Goal: Task Accomplishment & Management: Complete application form

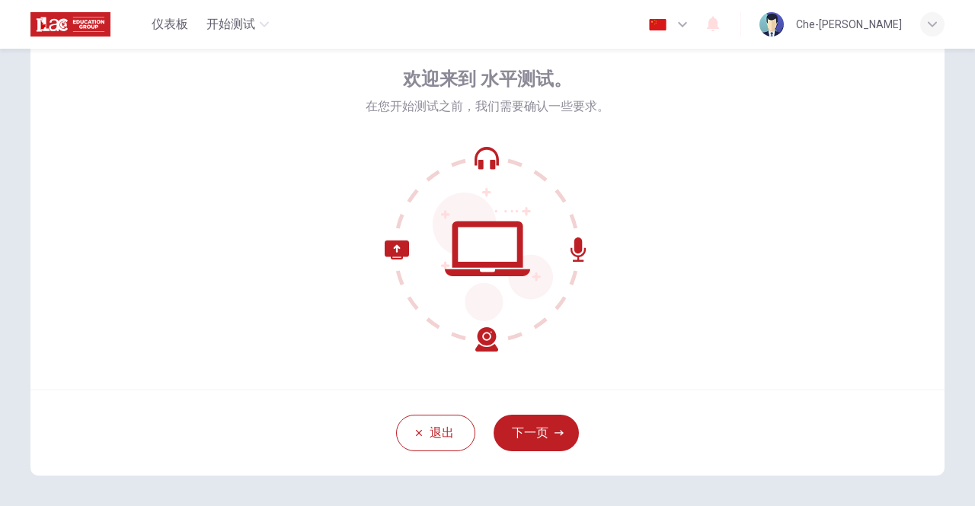
scroll to position [127, 0]
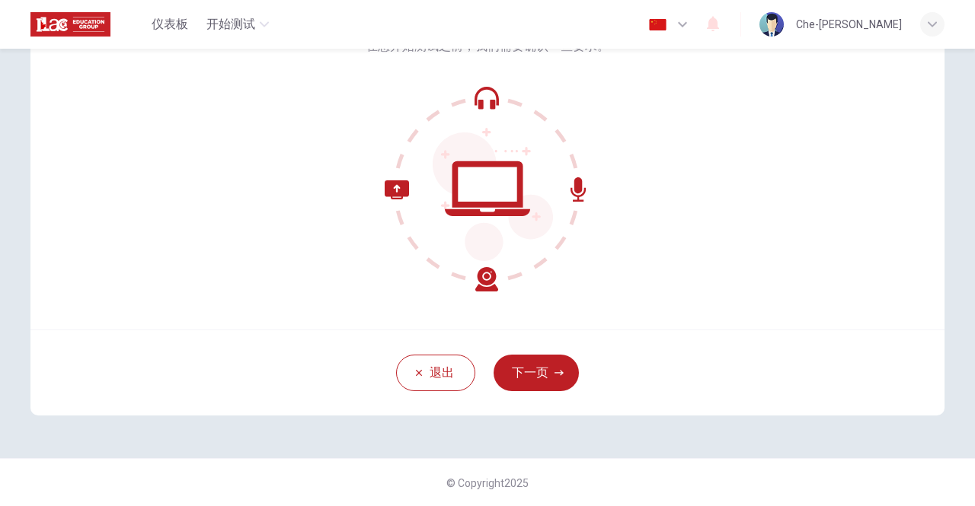
click at [650, 126] on div "欢迎来到 水平测试。 在您开始测试之前，我们需要确认一些要求。" at bounding box center [487, 147] width 914 height 366
click at [538, 365] on button "下一页" at bounding box center [535, 373] width 85 height 37
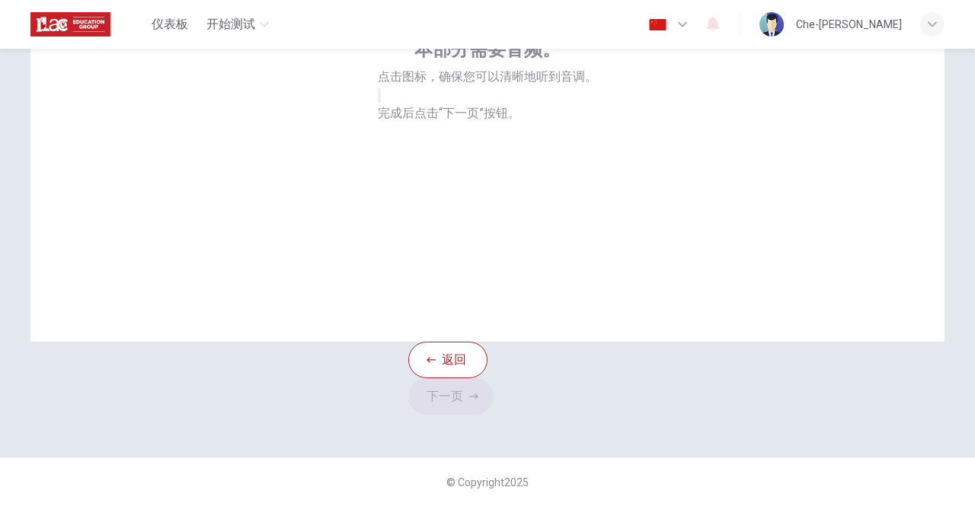
scroll to position [51, 0]
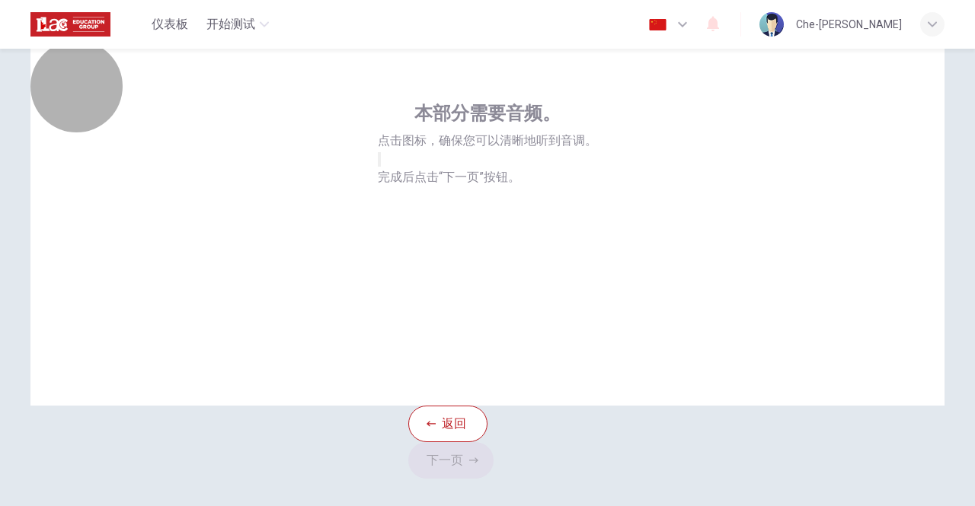
click at [381, 167] on button "button" at bounding box center [379, 159] width 3 height 14
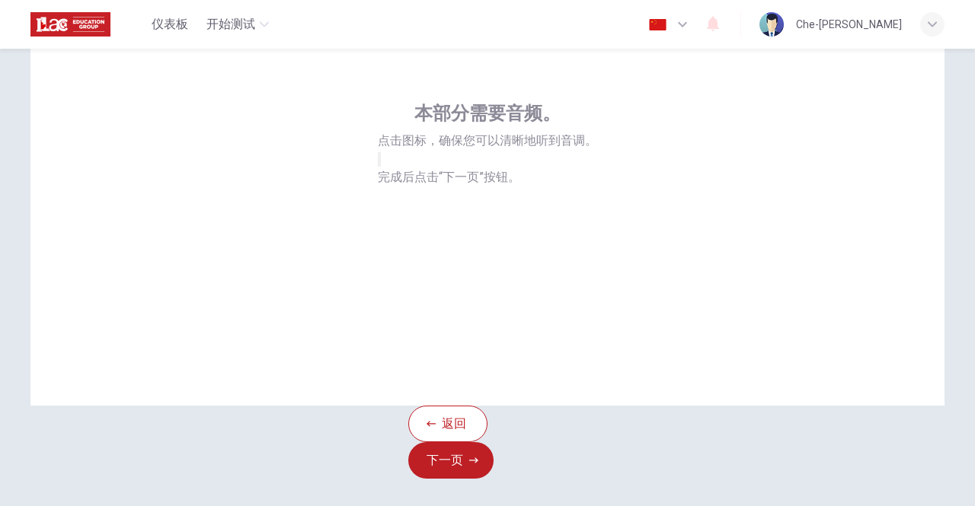
click at [621, 315] on div "本部分需要音频。 点击图标，确保您可以清晰地听到音调。 完成后点击“下一页”按钮。" at bounding box center [487, 223] width 914 height 366
click at [493, 442] on button "下一页" at bounding box center [450, 460] width 85 height 37
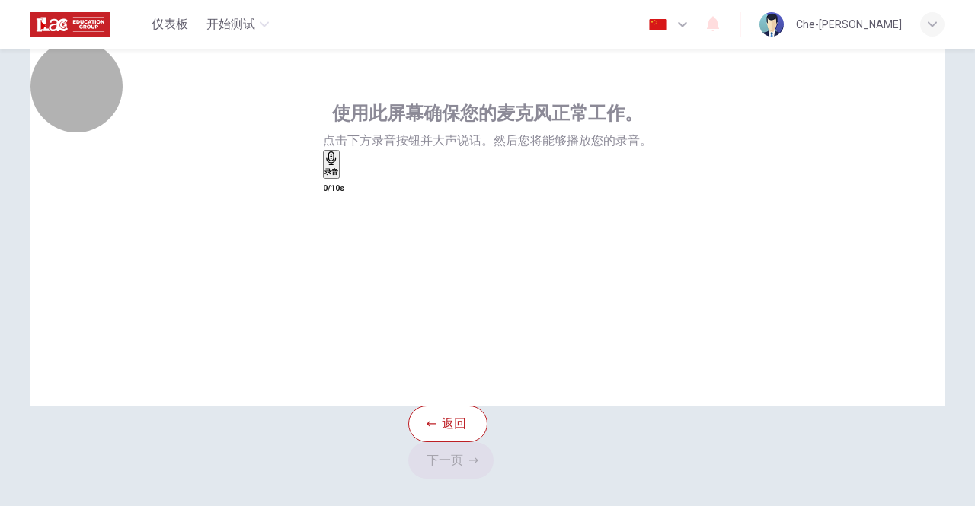
click at [338, 177] on div "录音" at bounding box center [331, 165] width 14 height 26
click at [341, 177] on div "录音" at bounding box center [334, 165] width 14 height 26
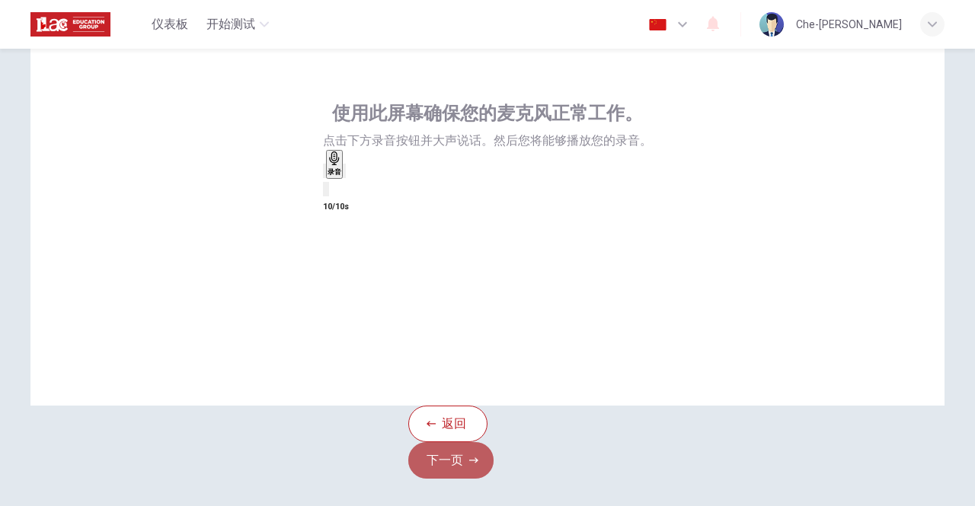
click at [493, 455] on button "下一页" at bounding box center [450, 460] width 85 height 37
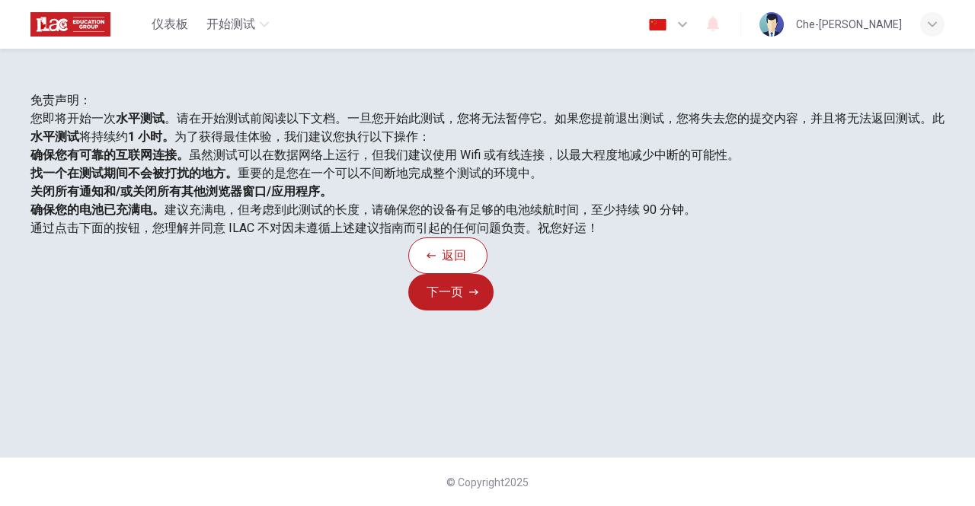
scroll to position [340, 0]
click at [493, 311] on button "下一页" at bounding box center [450, 292] width 85 height 37
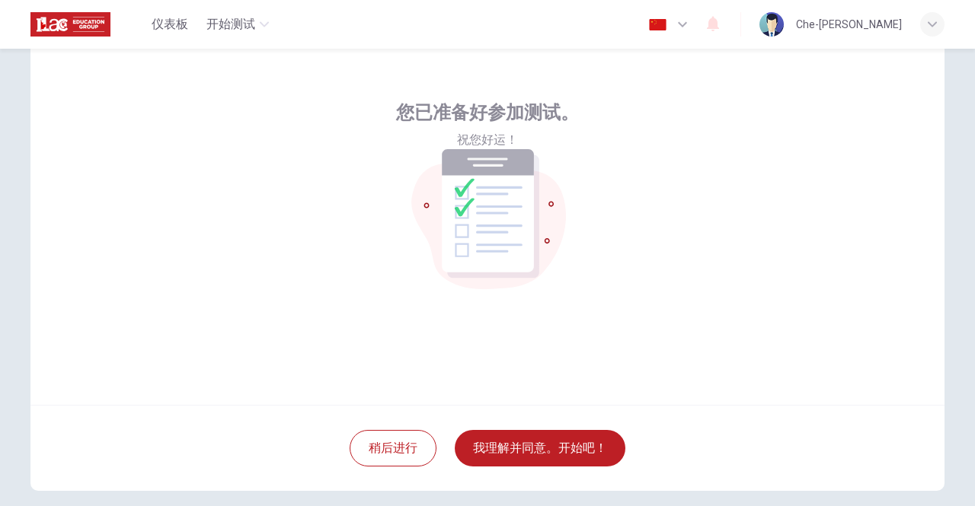
scroll to position [76, 0]
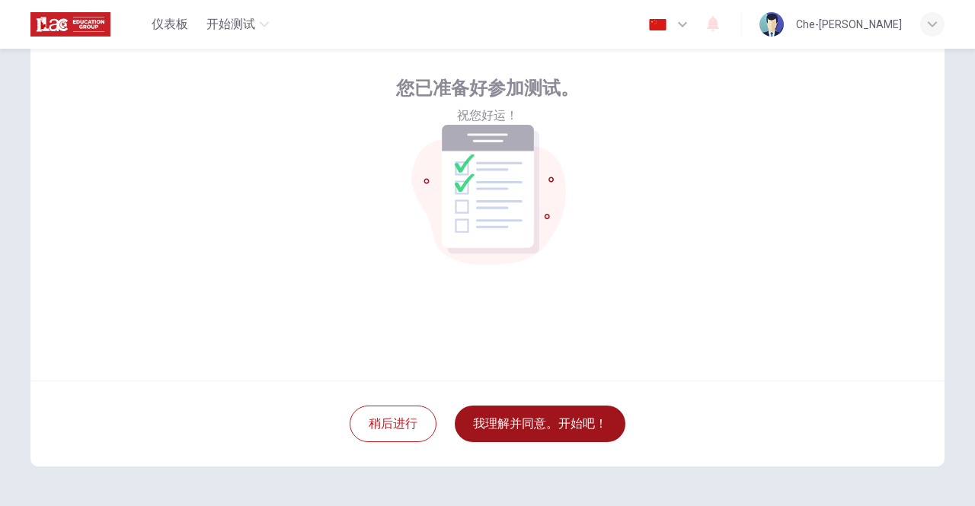
click at [532, 424] on button "我理解并同意。开始吧！" at bounding box center [540, 424] width 171 height 37
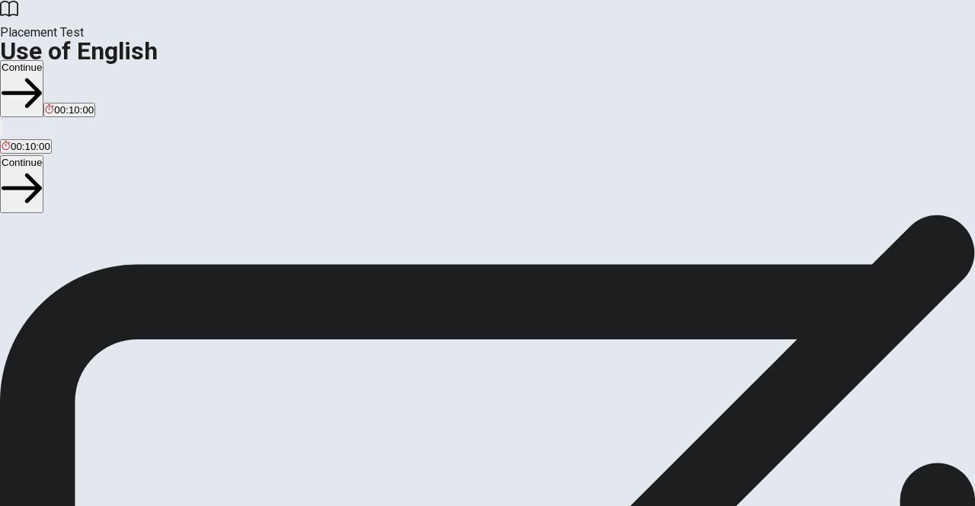
scroll to position [14, 0]
drag, startPoint x: 183, startPoint y: 179, endPoint x: 267, endPoint y: 185, distance: 84.8
click at [258, 203] on span "You will answer 30 questions in total: • 15 grammar questions • 15 vocabulary q…" at bounding box center [187, 347] width 375 height 289
click at [230, 220] on span "You will answer 30 questions in total: • 15 grammar questions • 15 vocabulary q…" at bounding box center [187, 347] width 375 height 289
click at [43, 60] on button "Continue" at bounding box center [21, 88] width 43 height 57
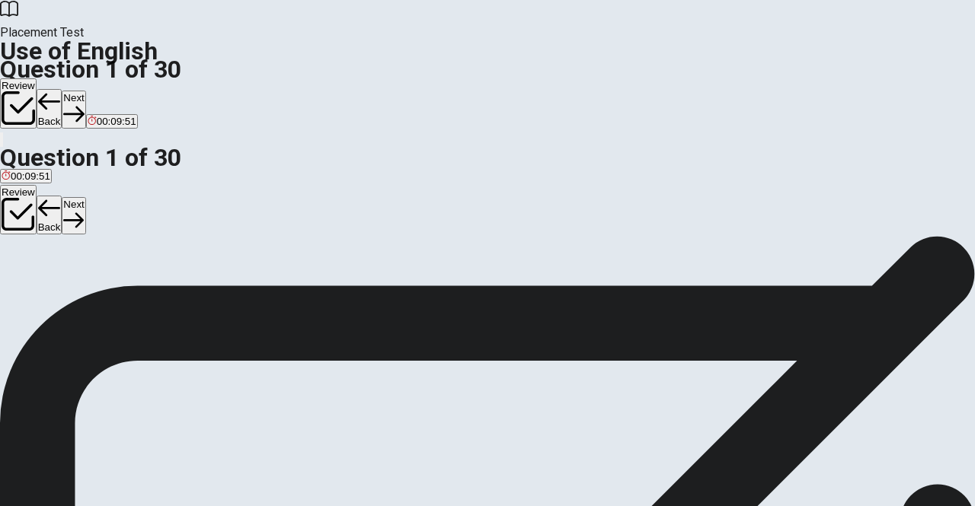
click at [17, 260] on div "A" at bounding box center [9, 265] width 15 height 11
click at [85, 91] on button "Next" at bounding box center [74, 109] width 24 height 37
click at [83, 279] on span "have read" at bounding box center [60, 277] width 45 height 11
click at [84, 104] on icon "button" at bounding box center [73, 114] width 21 height 21
click at [85, 91] on button "Next" at bounding box center [74, 109] width 24 height 37
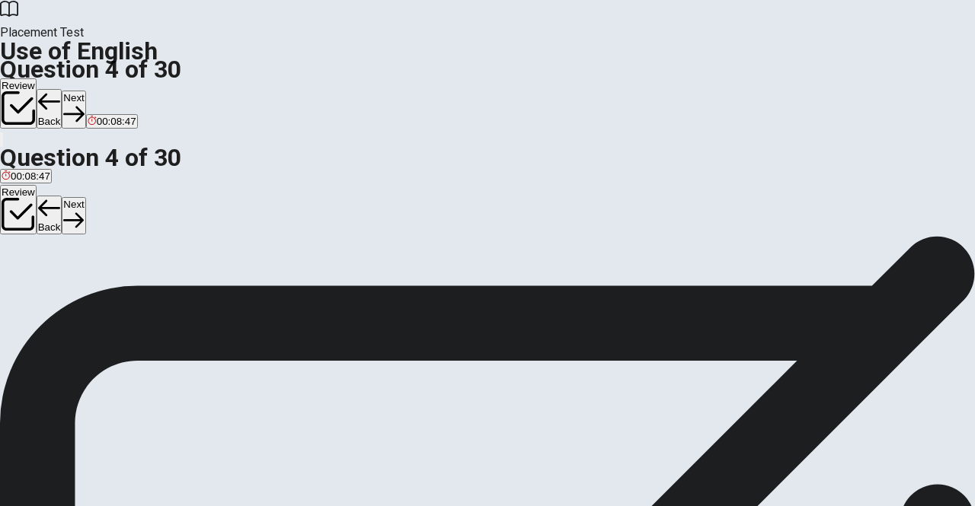
click at [169, 283] on span "has lived" at bounding box center [149, 277] width 40 height 11
click at [84, 104] on icon "button" at bounding box center [73, 114] width 21 height 21
click at [24, 259] on button "A read" at bounding box center [12, 272] width 24 height 26
click at [85, 91] on button "Next" at bounding box center [74, 109] width 24 height 37
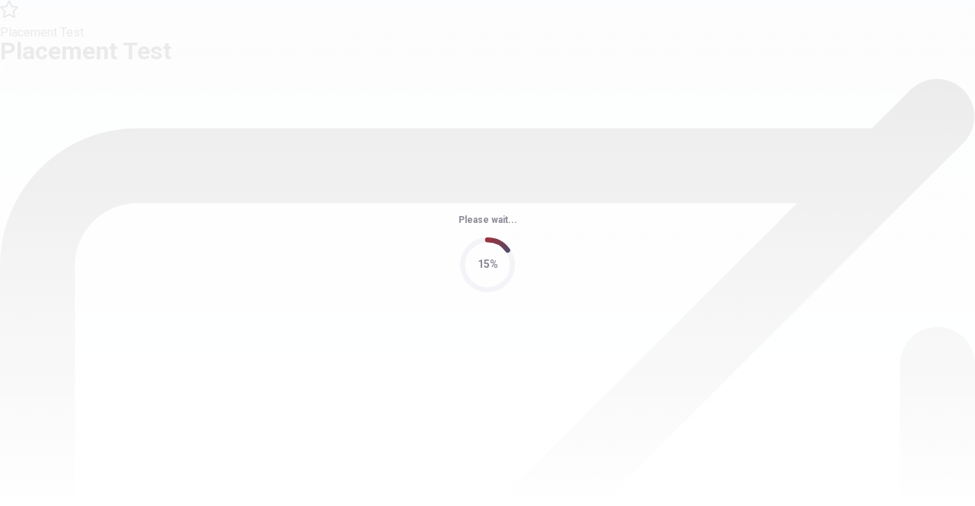
scroll to position [0, 0]
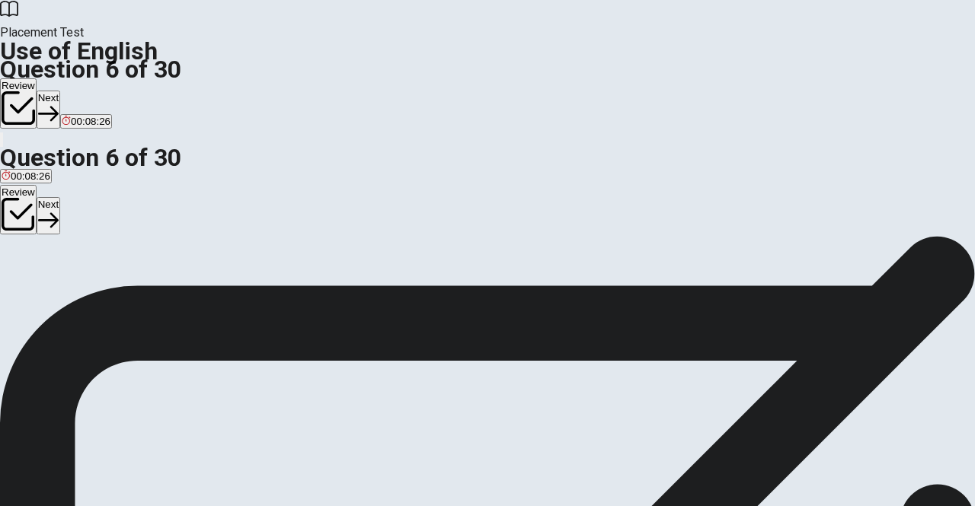
click at [37, 78] on button "Review" at bounding box center [18, 103] width 37 height 50
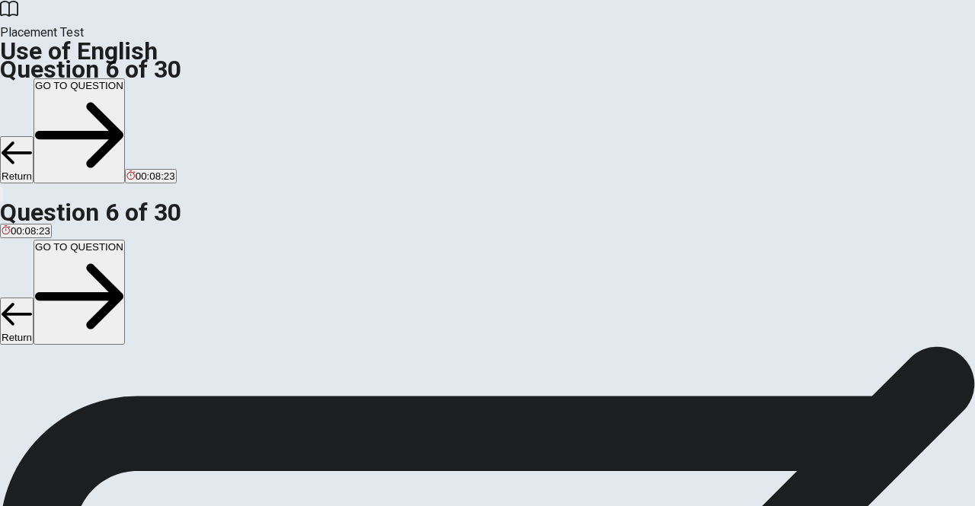
click at [125, 78] on button "GO TO QUESTION" at bounding box center [79, 130] width 91 height 105
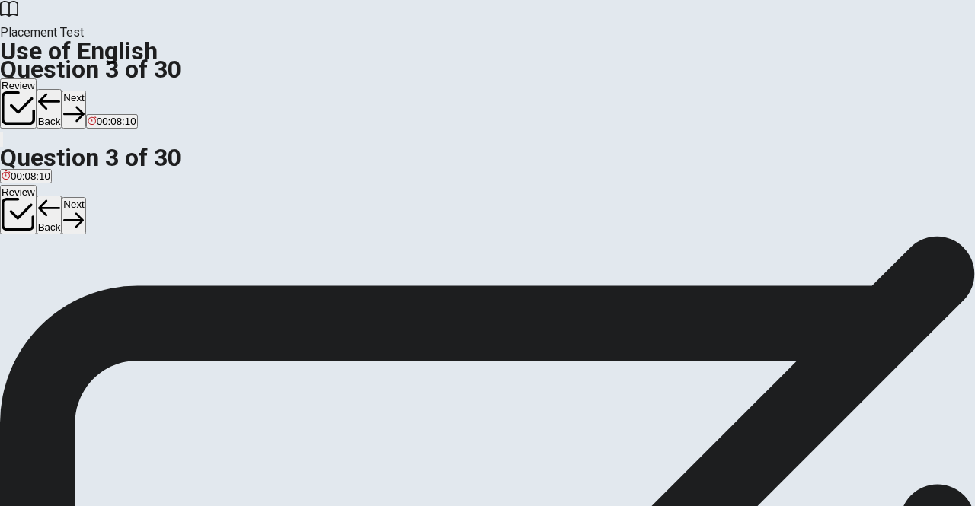
drag, startPoint x: 465, startPoint y: 295, endPoint x: 550, endPoint y: 318, distance: 88.3
click at [118, 299] on button "B has worked" at bounding box center [90, 286] width 55 height 26
click at [85, 91] on button "Next" at bounding box center [74, 109] width 24 height 37
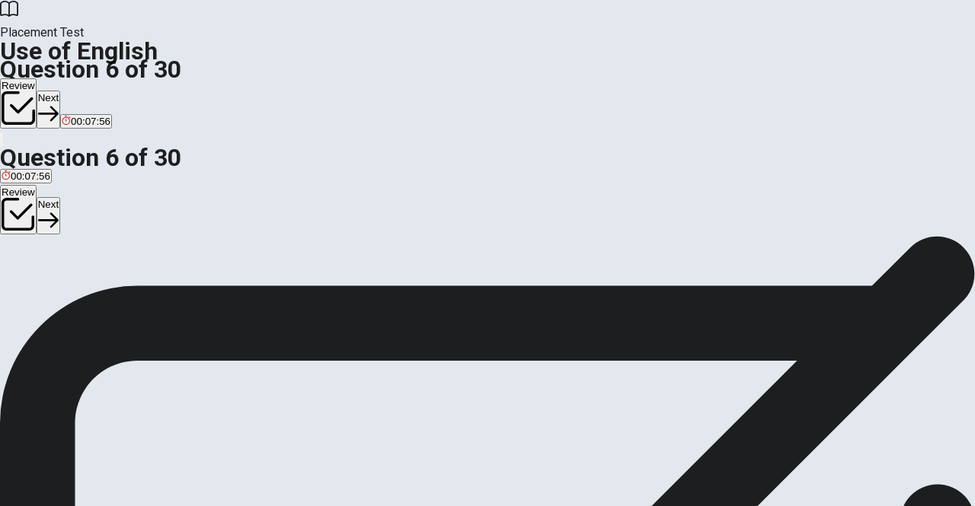
click at [21, 273] on button "A cold" at bounding box center [10, 286] width 21 height 26
click at [60, 91] on button "Next" at bounding box center [49, 109] width 24 height 37
click at [85, 299] on button "D tall" at bounding box center [77, 286] width 16 height 26
click at [85, 91] on button "Next" at bounding box center [74, 109] width 24 height 37
click at [133, 297] on span "celebrates" at bounding box center [108, 291] width 47 height 11
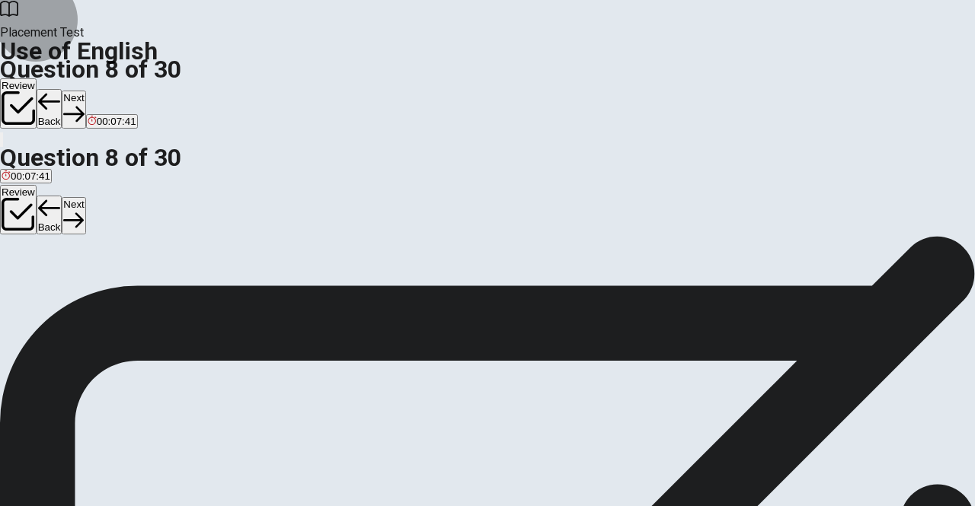
click at [85, 91] on button "Next" at bounding box center [74, 109] width 24 height 37
click at [44, 295] on span "slow" at bounding box center [34, 291] width 21 height 11
click at [85, 91] on button "Next" at bounding box center [74, 109] width 24 height 37
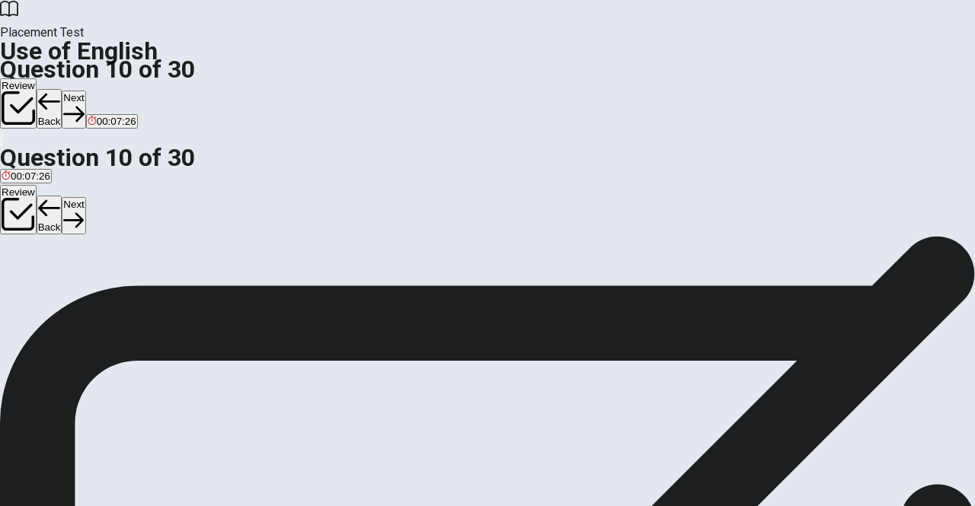
drag, startPoint x: 434, startPoint y: 238, endPoint x: 431, endPoint y: 228, distance: 11.1
click at [33, 273] on button "A places" at bounding box center [16, 286] width 33 height 26
click at [85, 91] on button "Next" at bounding box center [74, 109] width 24 height 37
drag, startPoint x: 415, startPoint y: 337, endPoint x: 386, endPoint y: 322, distance: 32.7
click at [92, 299] on button "C reads" at bounding box center [78, 286] width 28 height 26
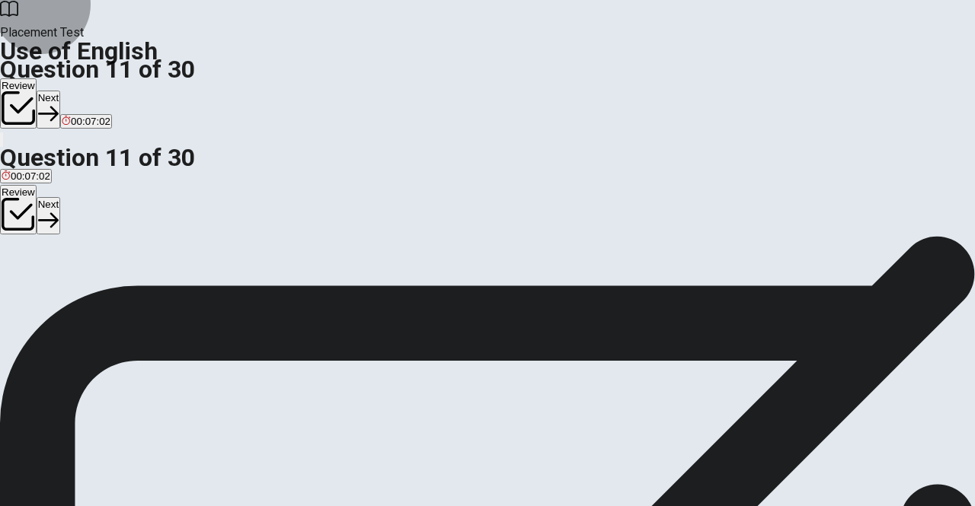
click at [60, 91] on button "Next" at bounding box center [49, 109] width 24 height 37
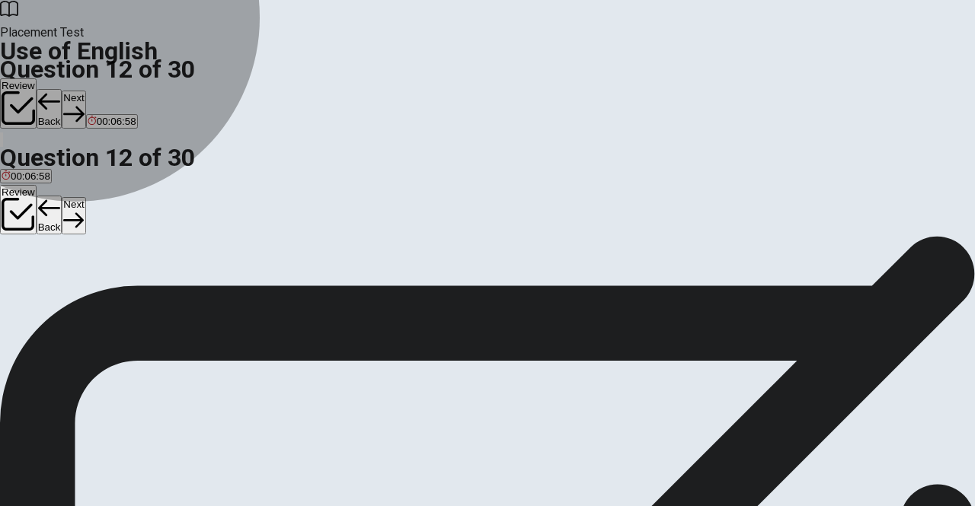
click at [91, 299] on button "C bought" at bounding box center [74, 286] width 34 height 26
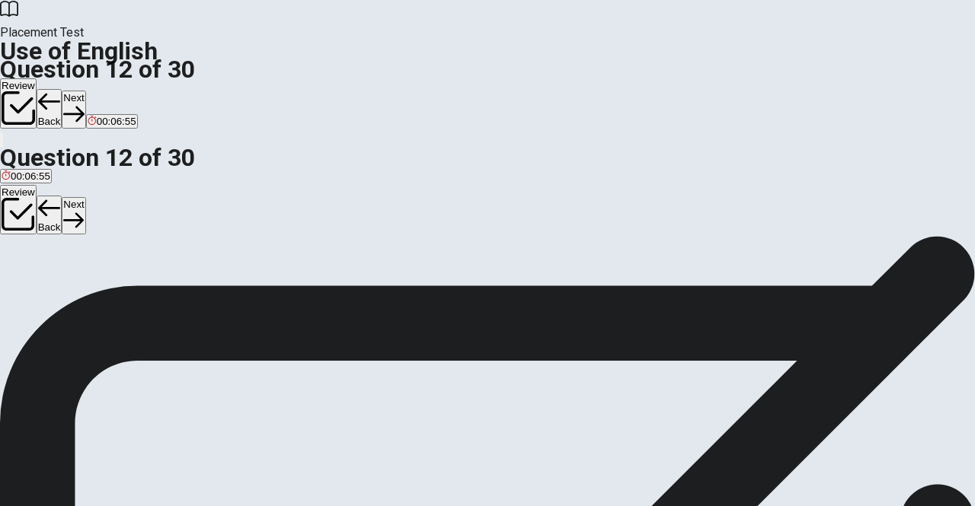
click at [62, 89] on button "Back" at bounding box center [50, 109] width 26 height 40
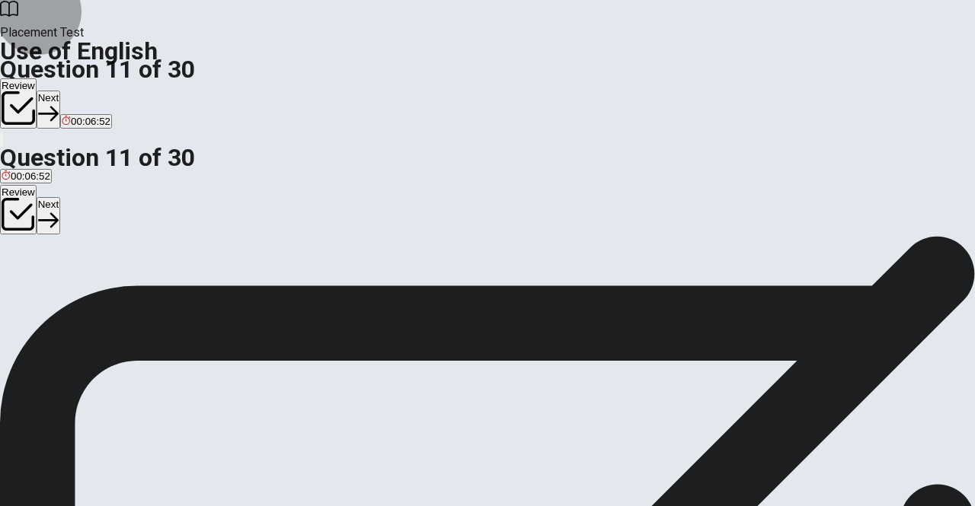
click at [60, 91] on button "Next" at bounding box center [49, 109] width 24 height 37
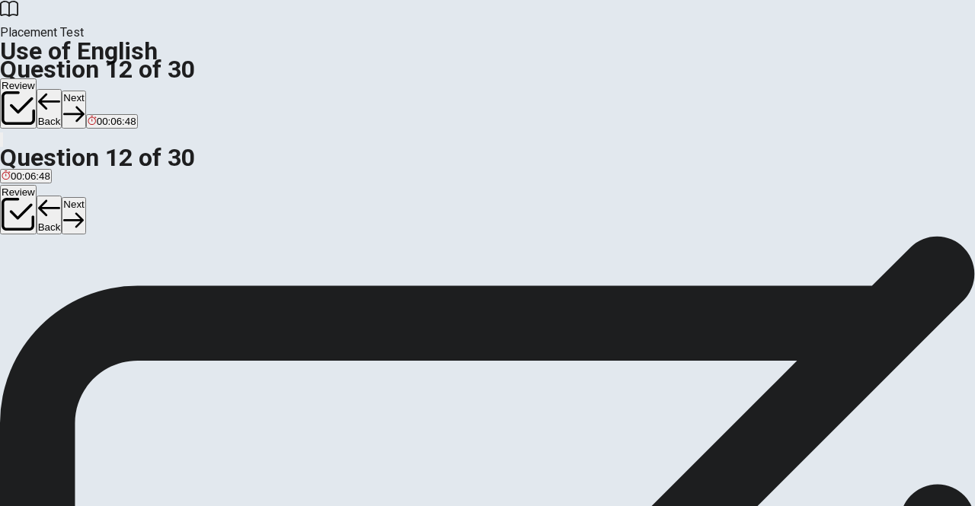
click at [85, 91] on button "Next" at bounding box center [74, 109] width 24 height 37
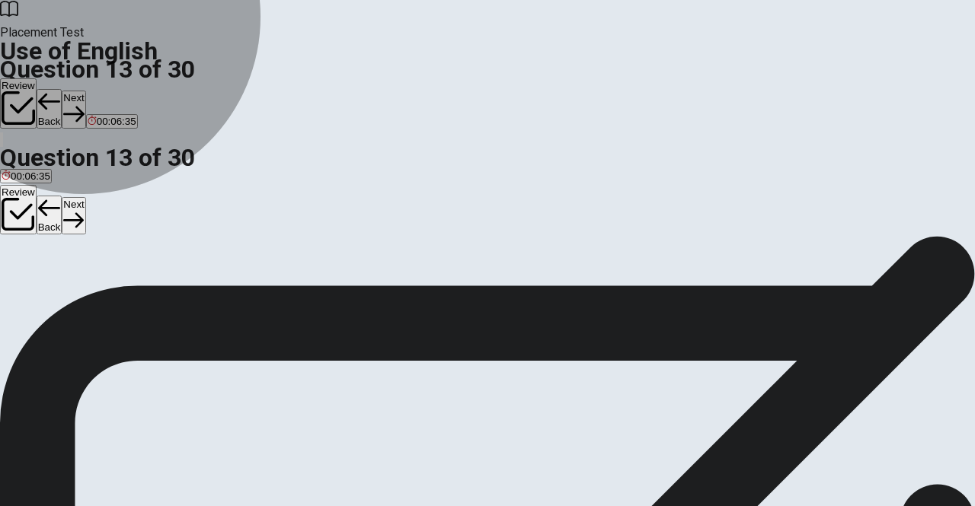
click at [102, 299] on button "C finishes" at bounding box center [83, 286] width 37 height 26
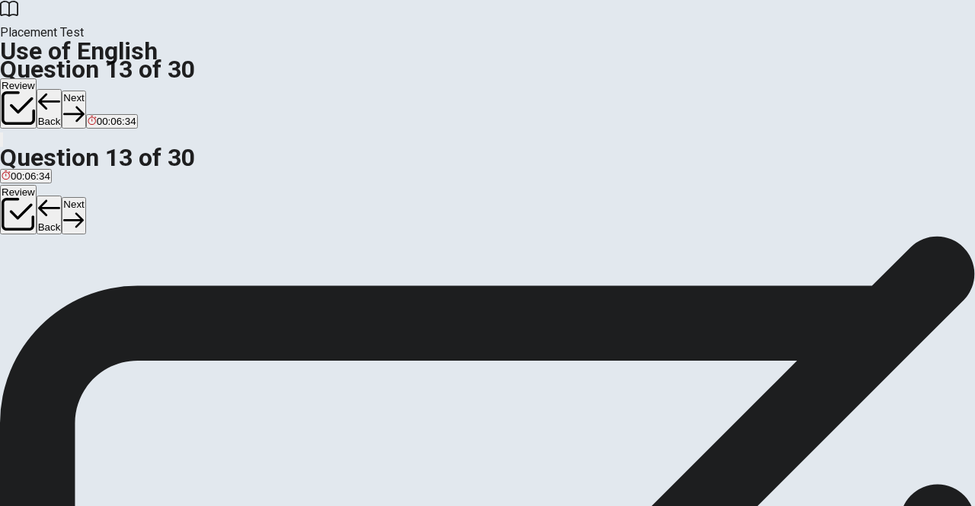
click at [85, 91] on button "Next" at bounding box center [74, 109] width 24 height 37
click at [82, 299] on button "D Did" at bounding box center [73, 286] width 18 height 26
click at [85, 91] on button "Next" at bounding box center [74, 109] width 24 height 37
click at [94, 297] on span "shampoo" at bounding box center [73, 291] width 42 height 11
click at [85, 91] on button "Next" at bounding box center [74, 109] width 24 height 37
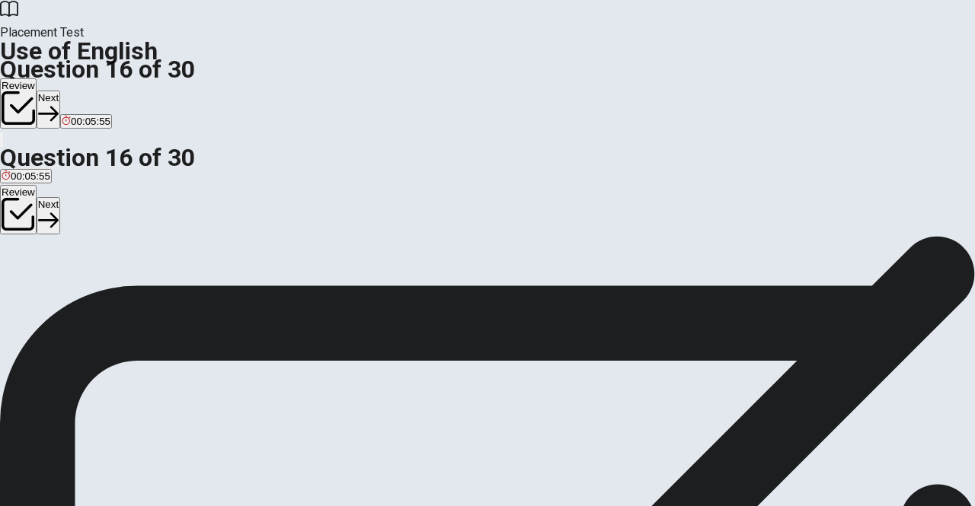
click at [74, 297] on span "recipe" at bounding box center [59, 291] width 27 height 11
click at [60, 91] on button "Next" at bounding box center [49, 109] width 24 height 37
click at [62, 89] on button "Back" at bounding box center [50, 109] width 26 height 40
click at [60, 91] on button "Next" at bounding box center [49, 109] width 24 height 37
drag, startPoint x: 430, startPoint y: 388, endPoint x: 490, endPoint y: 375, distance: 61.4
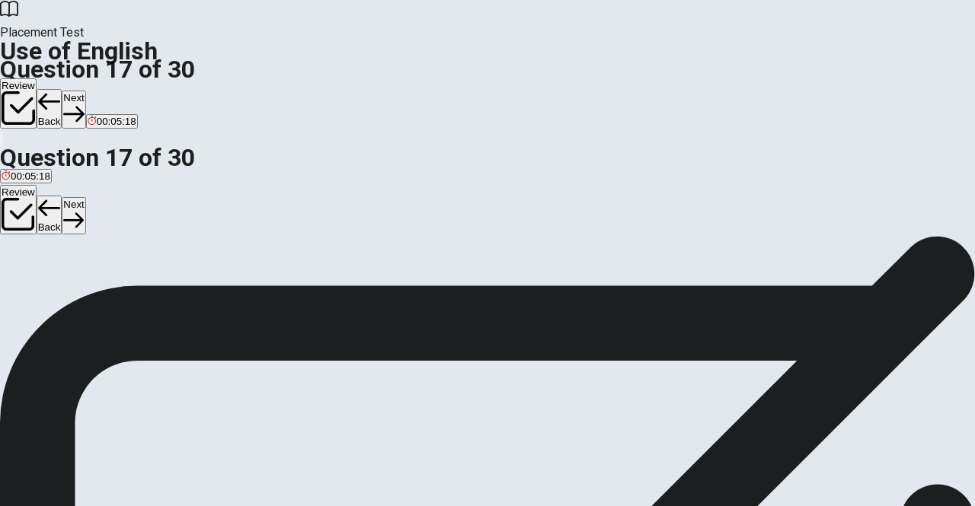
click at [117, 297] on span "detailed" at bounding box center [99, 291] width 36 height 11
click at [85, 91] on button "Next" at bounding box center [74, 109] width 24 height 37
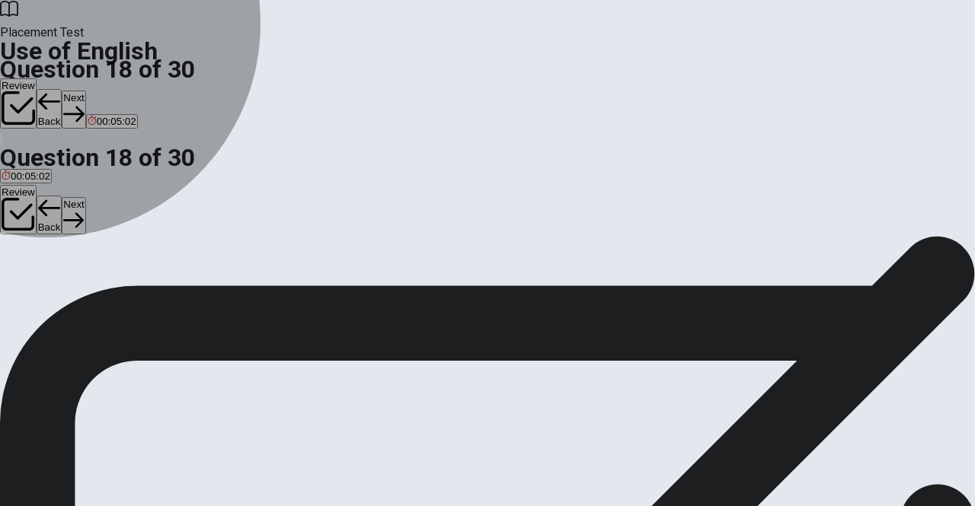
click at [26, 286] on span "avoid" at bounding box center [14, 291] width 24 height 11
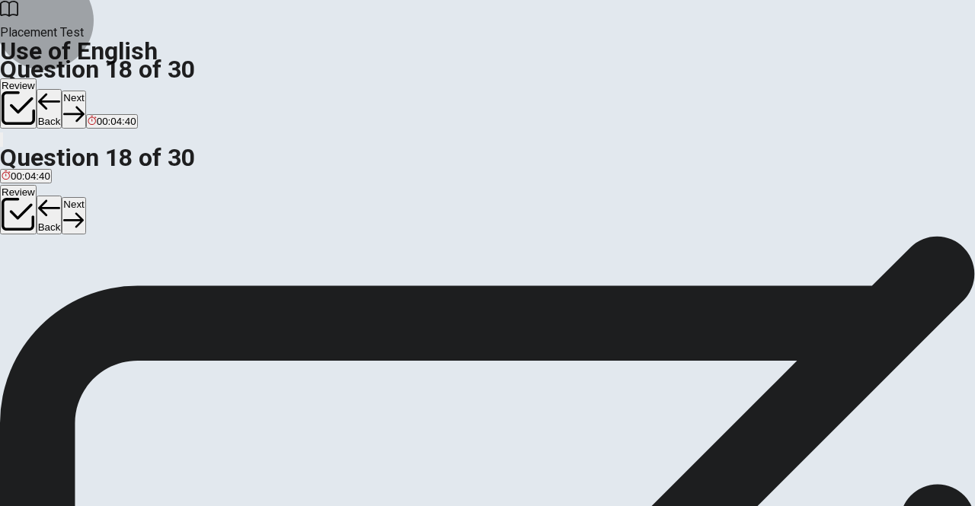
click at [85, 91] on button "Next" at bounding box center [74, 109] width 24 height 37
click at [46, 296] on span "rush" at bounding box center [37, 291] width 20 height 11
click at [85, 91] on button "Next" at bounding box center [74, 109] width 24 height 37
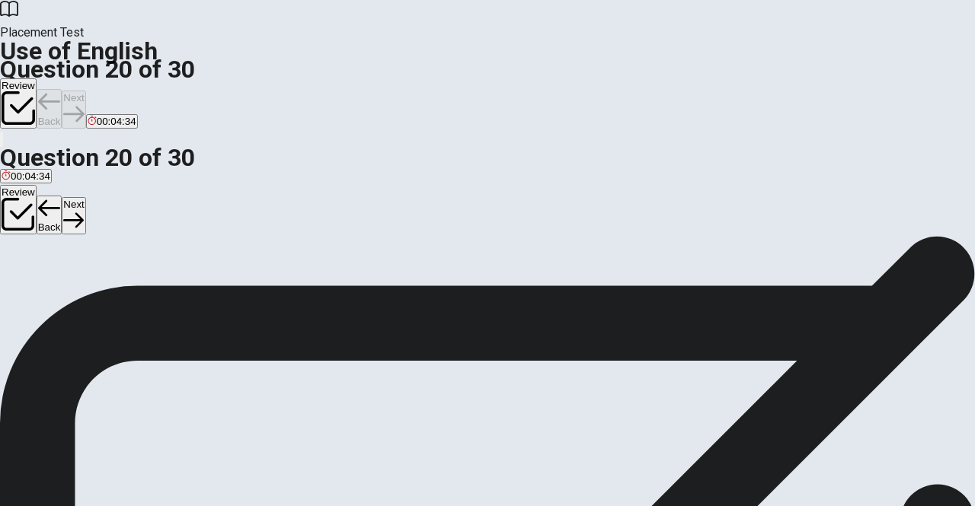
click at [37, 78] on button "Review" at bounding box center [18, 103] width 37 height 50
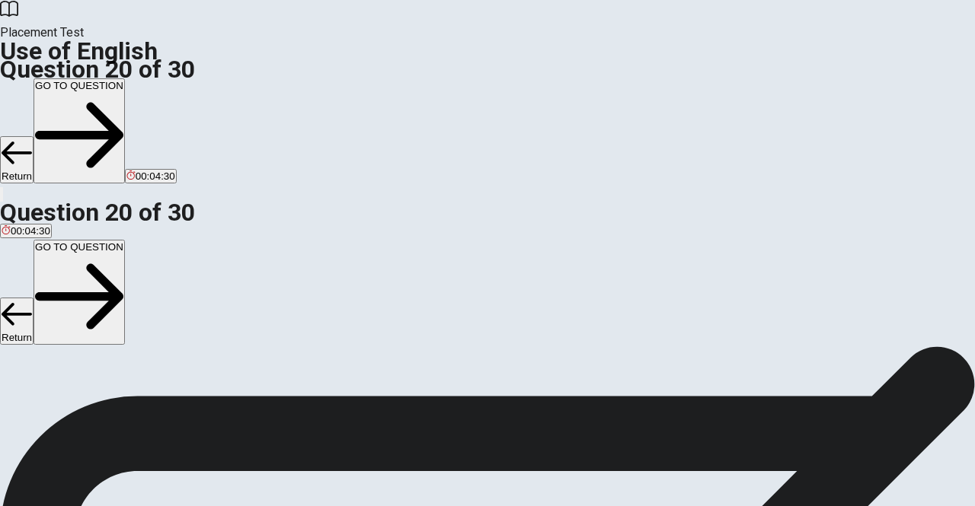
scroll to position [407, 0]
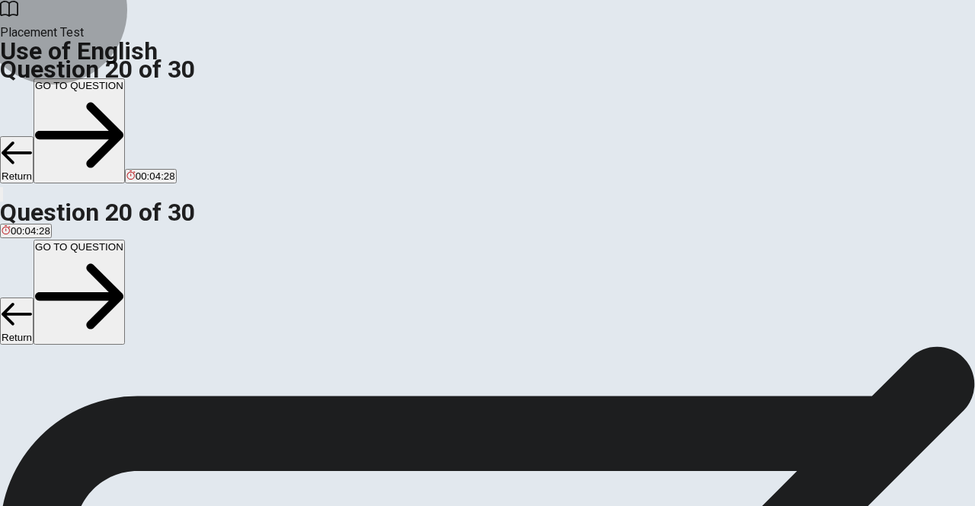
click at [125, 78] on button "GO TO QUESTION" at bounding box center [79, 130] width 91 height 105
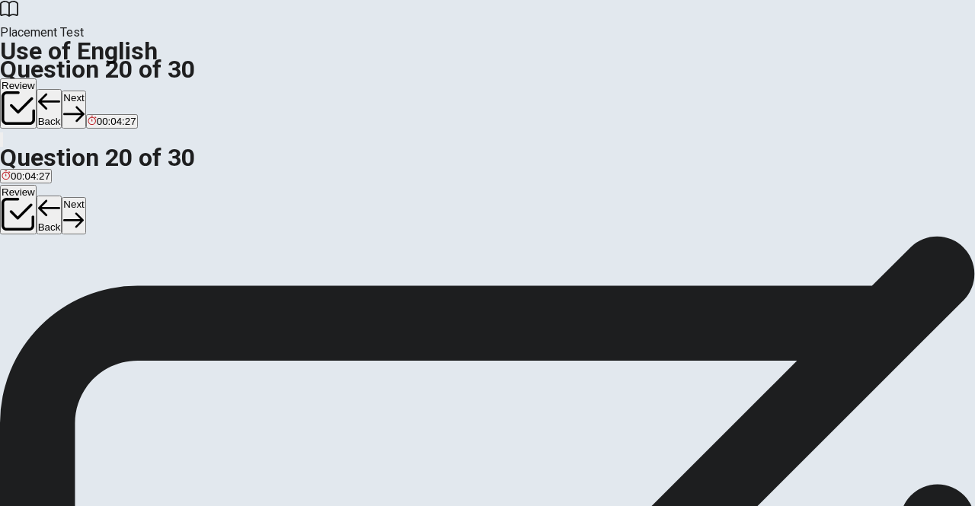
scroll to position [29, 0]
click at [62, 89] on button "Back" at bounding box center [50, 109] width 26 height 40
click at [85, 91] on button "Next" at bounding box center [74, 109] width 24 height 37
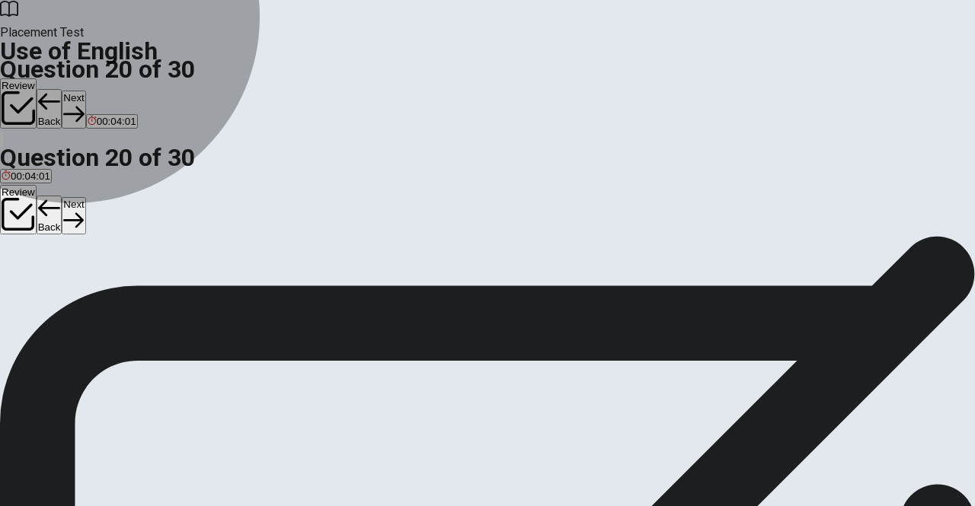
click at [262, 268] on span "would be abled" at bounding box center [227, 262] width 69 height 11
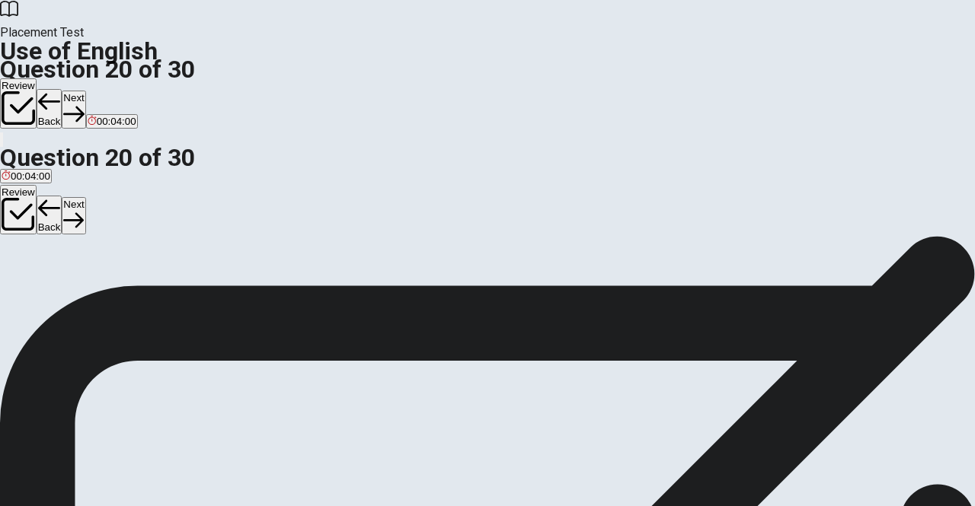
click at [85, 91] on button "Next" at bounding box center [74, 109] width 24 height 37
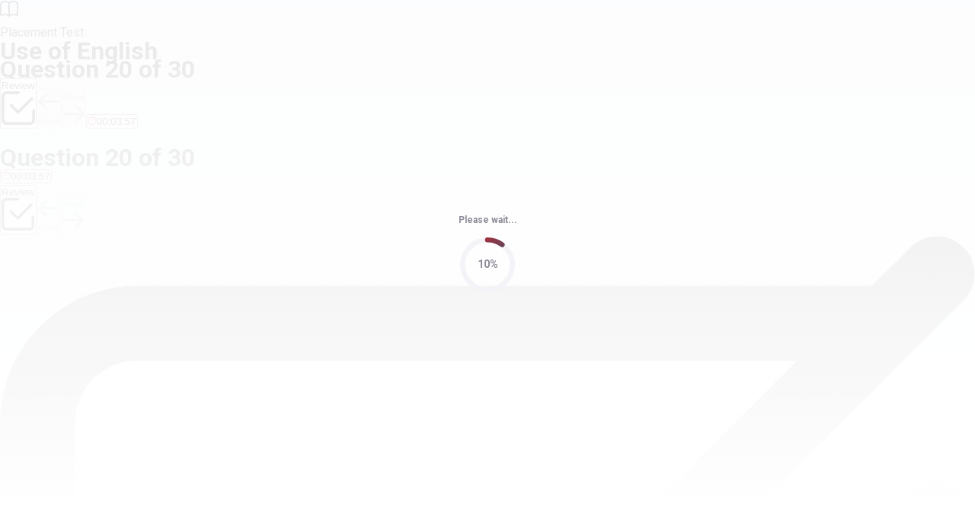
scroll to position [0, 0]
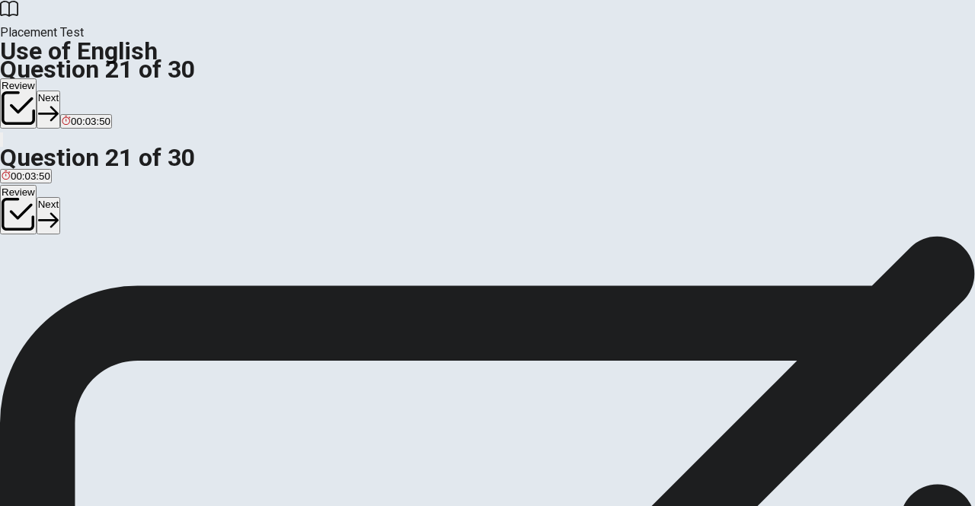
drag, startPoint x: 433, startPoint y: 333, endPoint x: 446, endPoint y: 325, distance: 15.0
click at [97, 299] on button "C will start" at bounding box center [77, 286] width 40 height 26
click at [60, 91] on button "Next" at bounding box center [49, 109] width 24 height 37
drag, startPoint x: 411, startPoint y: 338, endPoint x: 448, endPoint y: 313, distance: 44.4
click at [88, 297] on span "staying" at bounding box center [72, 291] width 32 height 11
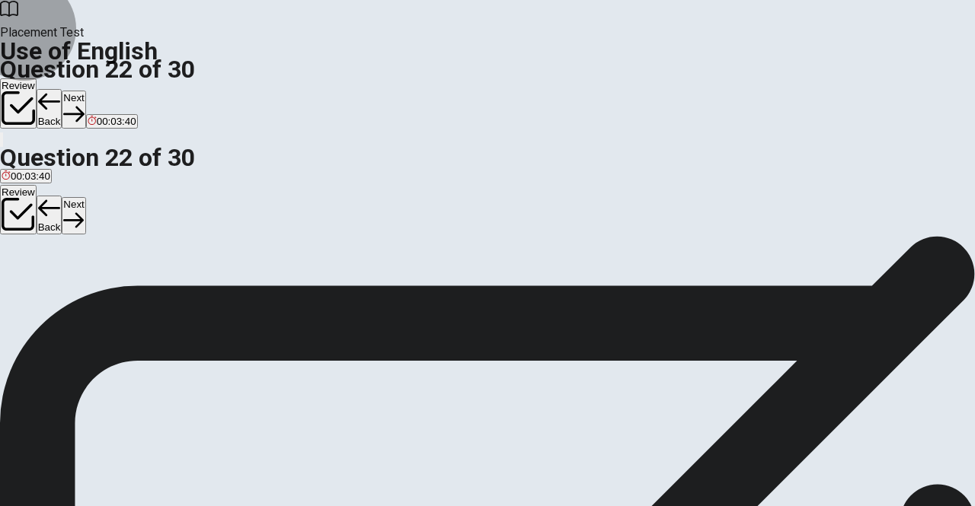
click at [85, 91] on button "Next" at bounding box center [74, 109] width 24 height 37
click at [80, 286] on span "is being reviewed" at bounding box center [41, 291] width 78 height 11
click at [85, 91] on button "Next" at bounding box center [74, 109] width 24 height 37
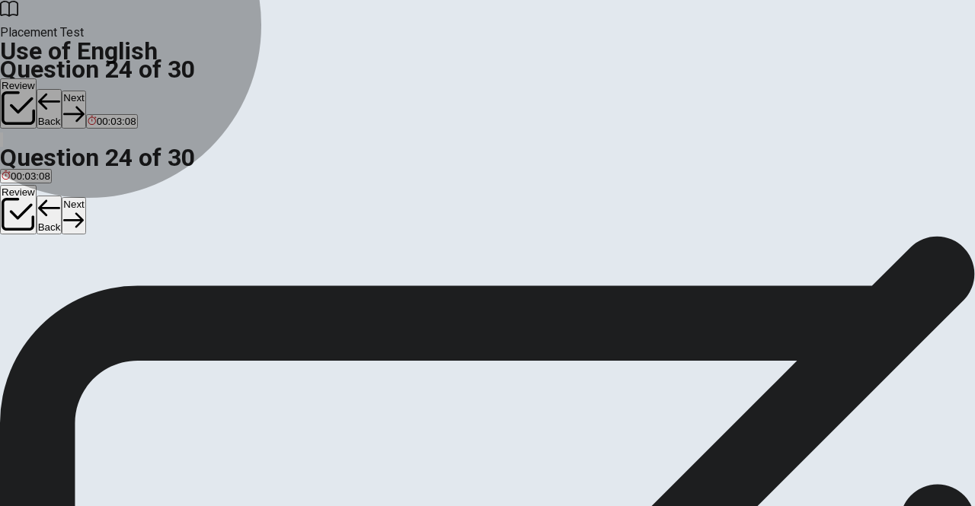
click at [68, 286] on span "had completed" at bounding box center [35, 291] width 66 height 11
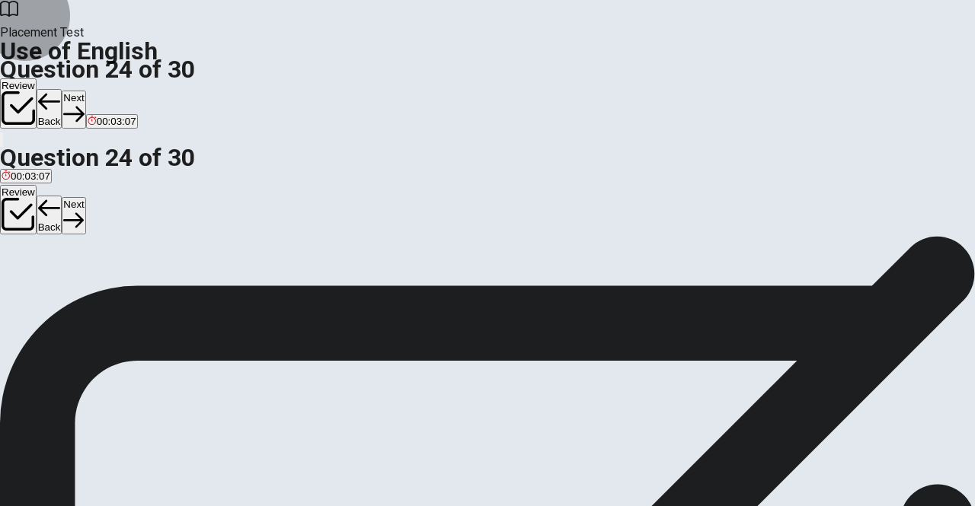
click at [85, 91] on button "Next" at bounding box center [74, 109] width 24 height 37
click at [136, 297] on span "Cut" at bounding box center [128, 291] width 16 height 11
click at [85, 91] on button "Next" at bounding box center [74, 109] width 24 height 37
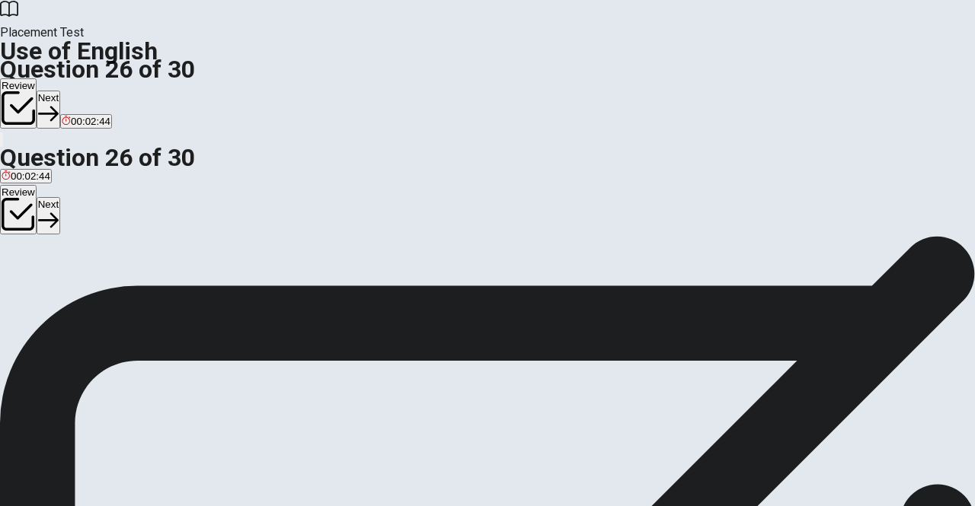
drag, startPoint x: 440, startPoint y: 347, endPoint x: 475, endPoint y: 316, distance: 46.4
click at [191, 297] on span "full of people" at bounding box center [162, 291] width 58 height 11
click at [60, 91] on button "Next" at bounding box center [49, 109] width 24 height 37
click at [208, 297] on span "you succeed in" at bounding box center [174, 291] width 68 height 11
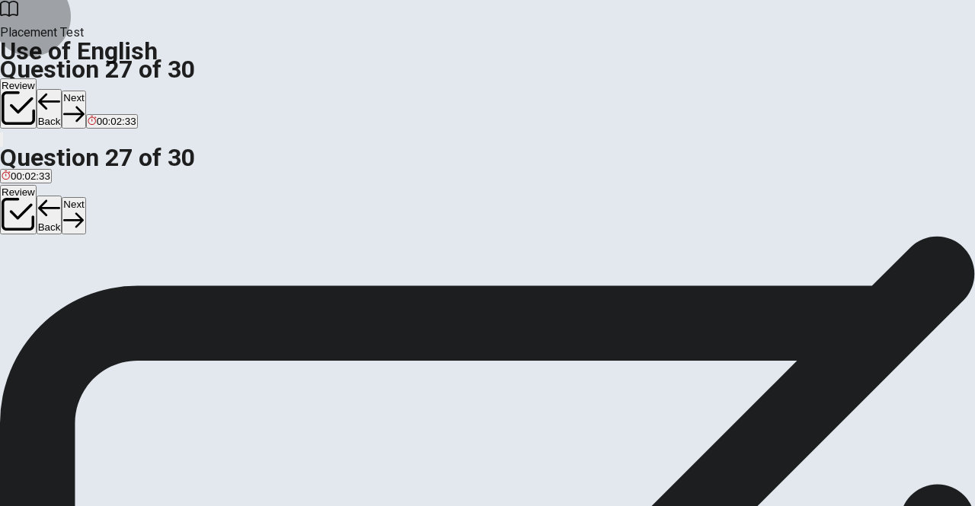
click at [85, 91] on button "Next" at bounding box center [74, 109] width 24 height 37
click at [142, 297] on span "dependable" at bounding box center [114, 291] width 53 height 11
click at [85, 91] on button "Next" at bounding box center [74, 109] width 24 height 37
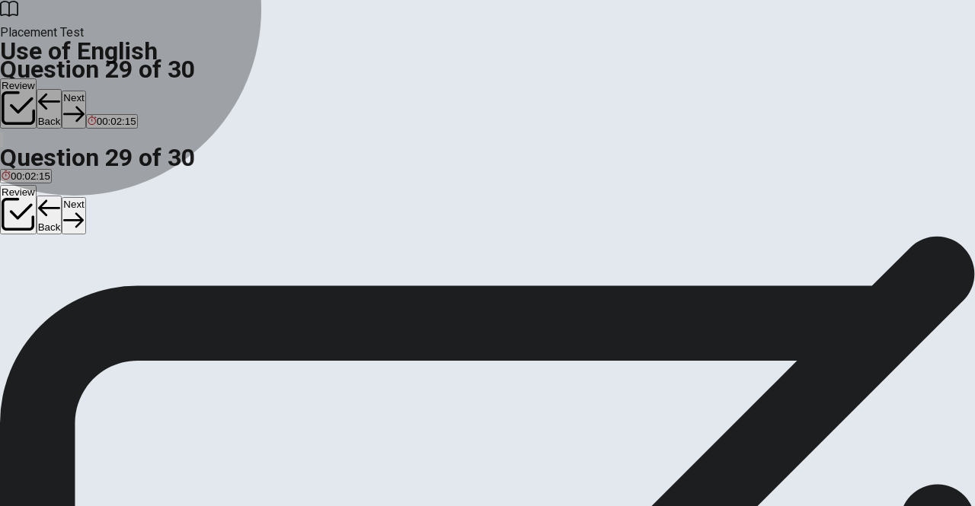
click at [67, 299] on button "C food" at bounding box center [55, 286] width 23 height 26
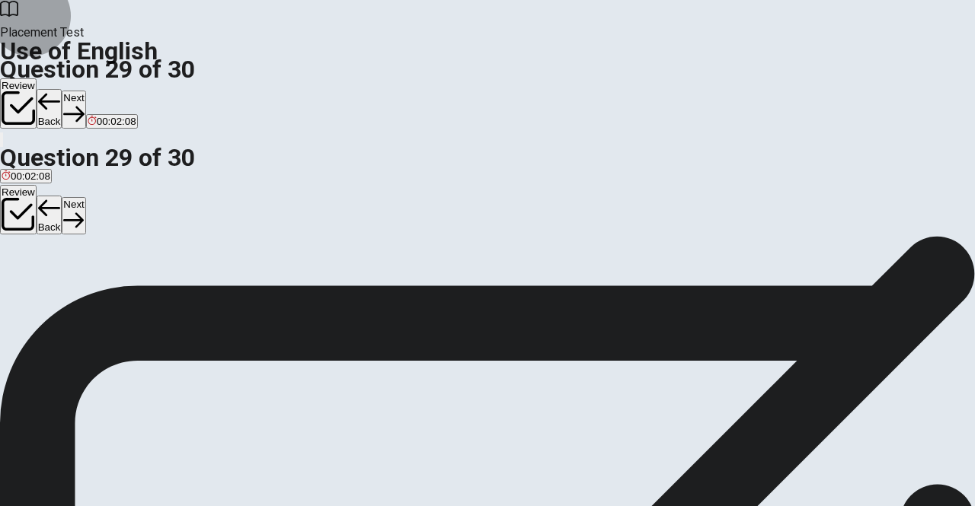
click at [85, 91] on button "Next" at bounding box center [74, 109] width 24 height 37
click at [109, 297] on span "will meet" at bounding box center [89, 291] width 40 height 11
click at [85, 91] on button "Next" at bounding box center [74, 109] width 24 height 37
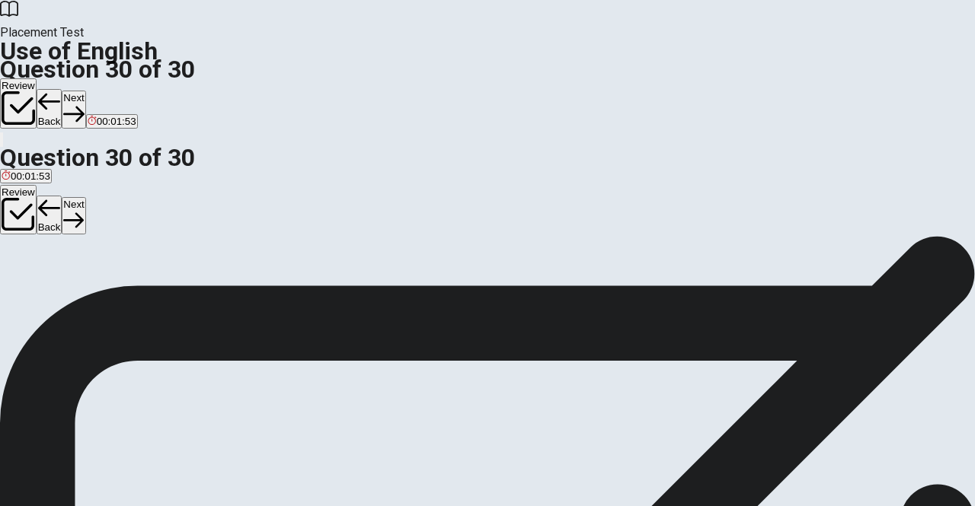
click at [37, 78] on button "Review" at bounding box center [18, 103] width 37 height 50
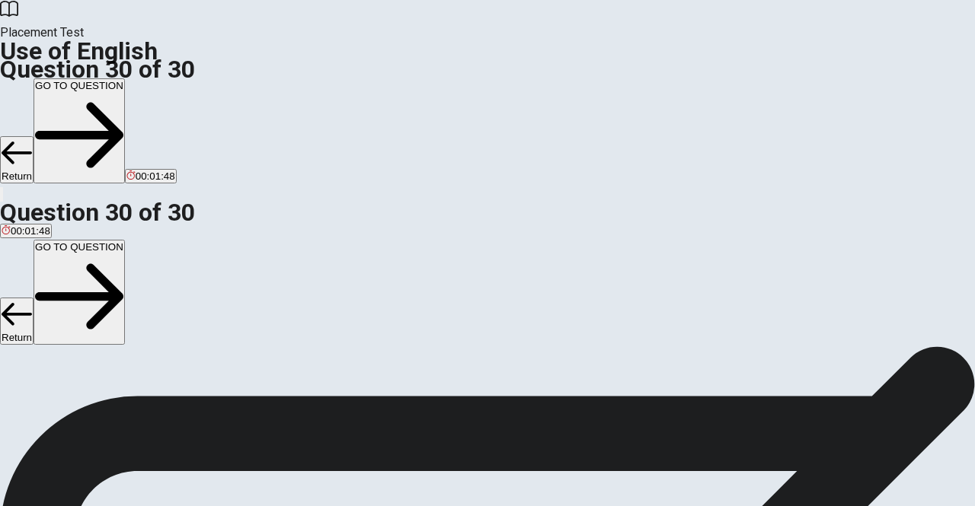
scroll to position [778, 0]
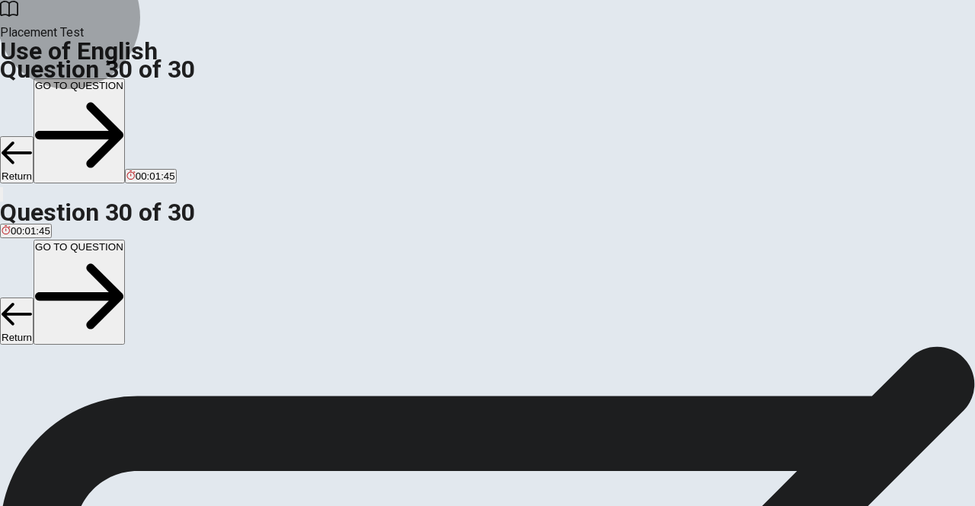
click at [125, 78] on button "GO TO QUESTION" at bounding box center [79, 130] width 91 height 105
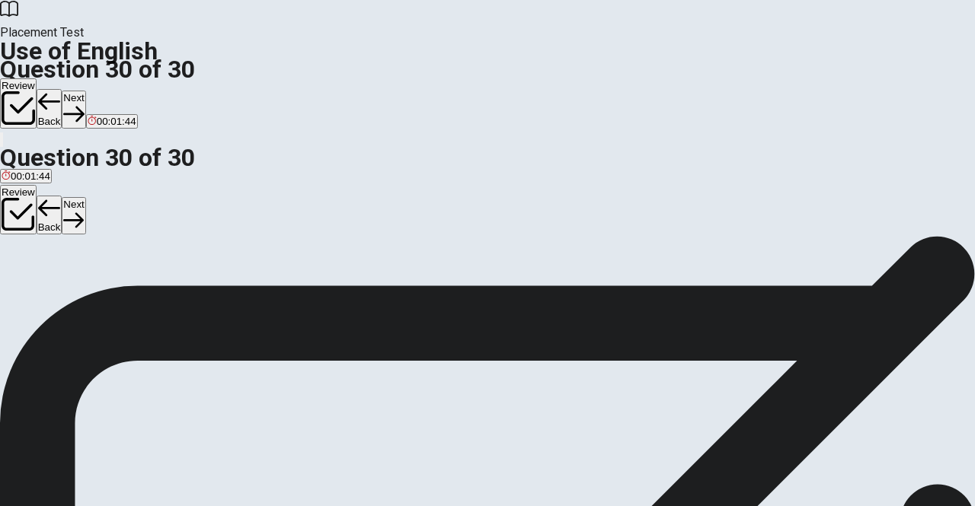
scroll to position [0, 0]
click at [85, 91] on button "Next" at bounding box center [74, 109] width 24 height 37
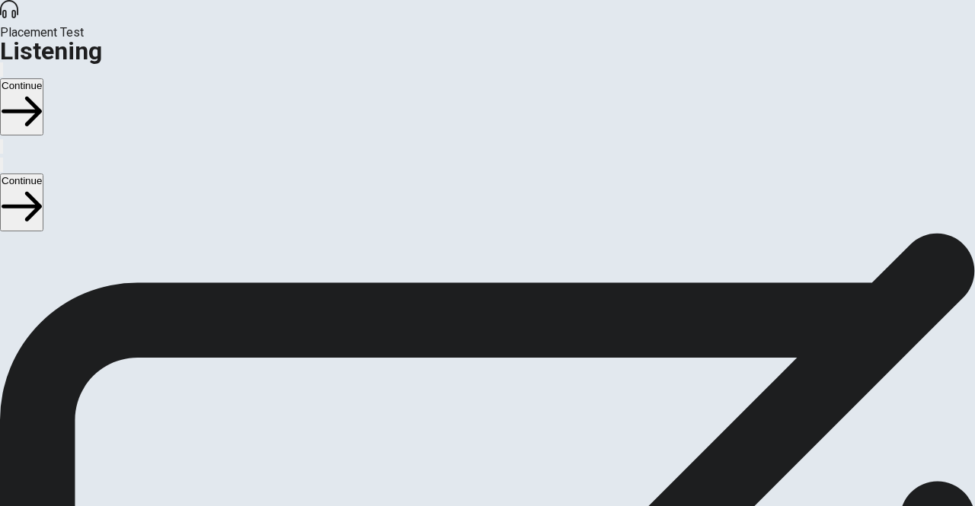
scroll to position [35, 0]
drag, startPoint x: 65, startPoint y: 100, endPoint x: 299, endPoint y: 292, distance: 303.0
click at [279, 292] on div "Listening Instructions There are 3 audio clips in this section. Each clip has 5…" at bounding box center [487, 317] width 975 height 238
click at [349, 243] on span "There are 3 audio clips in this section. Each clip has 5 questions. Before each…" at bounding box center [367, 317] width 735 height 234
drag, startPoint x: 82, startPoint y: 108, endPoint x: 206, endPoint y: 189, distance: 147.4
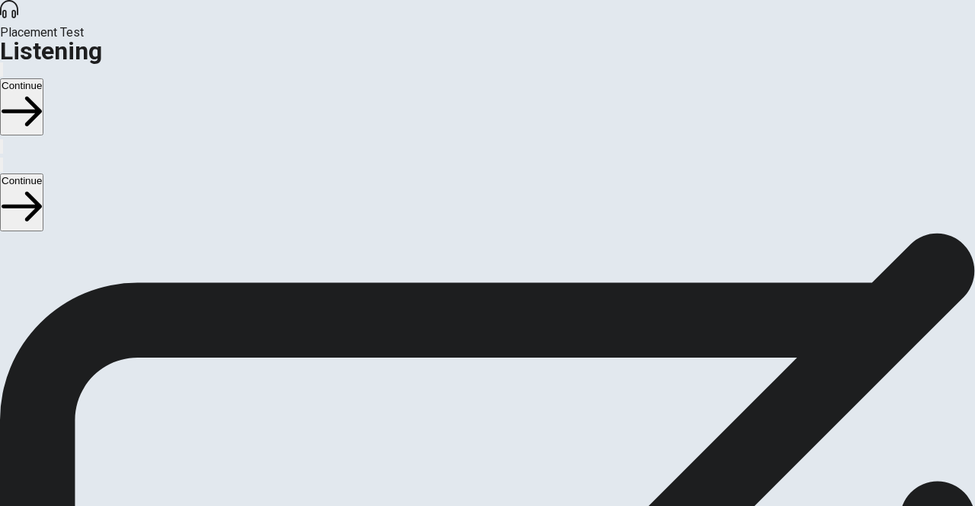
click at [205, 198] on div "Listening Instructions There are 3 audio clips in this section. Each clip has 5…" at bounding box center [487, 317] width 975 height 238
click at [206, 200] on span "There are 3 audio clips in this section. Each clip has 5 questions. Before each…" at bounding box center [367, 317] width 735 height 234
drag, startPoint x: 120, startPoint y: 197, endPoint x: 343, endPoint y: 198, distance: 222.4
click at [343, 235] on span "There are 3 audio clips in this section. Each clip has 5 questions. Before each…" at bounding box center [367, 352] width 735 height 234
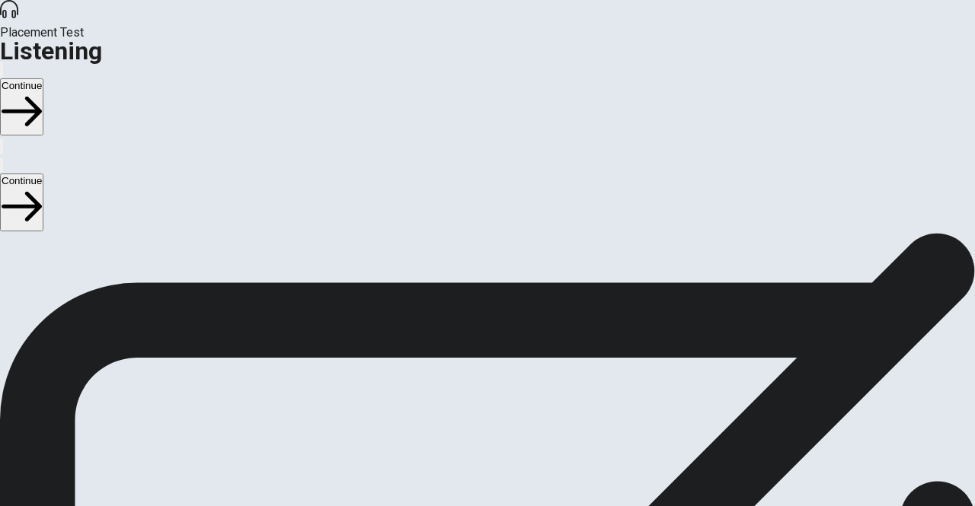
drag, startPoint x: 94, startPoint y: 229, endPoint x: 206, endPoint y: 233, distance: 112.0
click at [206, 235] on span "There are 3 audio clips in this section. Each clip has 5 questions. Before each…" at bounding box center [367, 352] width 735 height 234
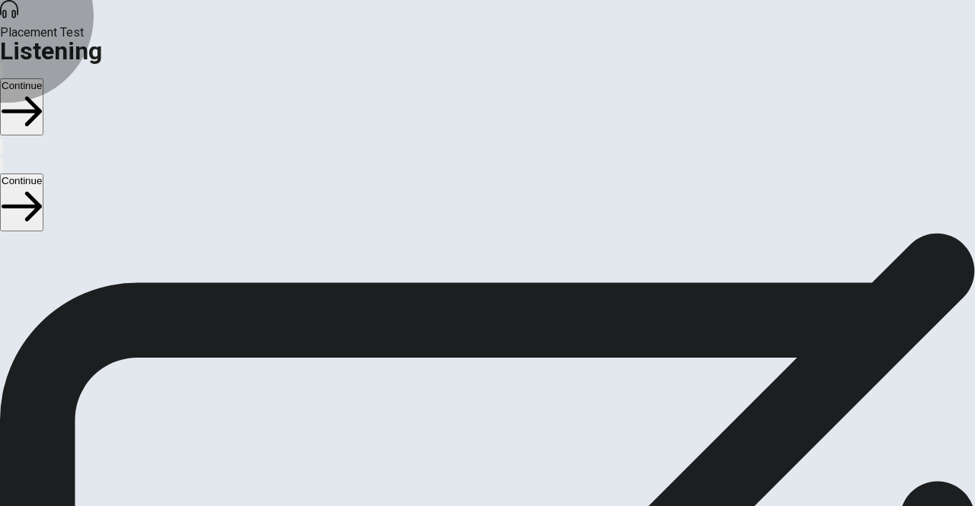
click at [43, 78] on button "Continue" at bounding box center [21, 106] width 43 height 57
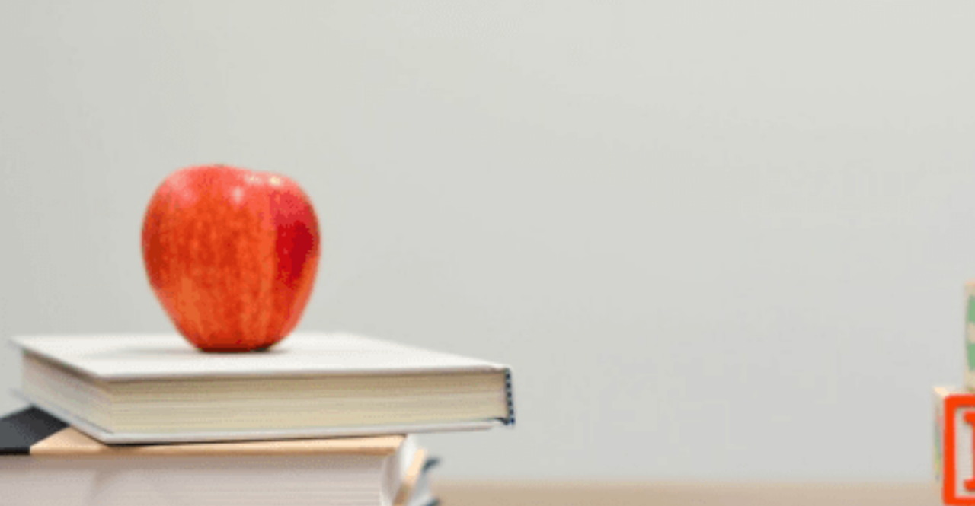
drag, startPoint x: 125, startPoint y: 219, endPoint x: 110, endPoint y: 219, distance: 15.2
click at [105, 288] on button "A She changed her mind" at bounding box center [52, 301] width 105 height 26
click at [53, 365] on span "The receipt" at bounding box center [27, 370] width 51 height 11
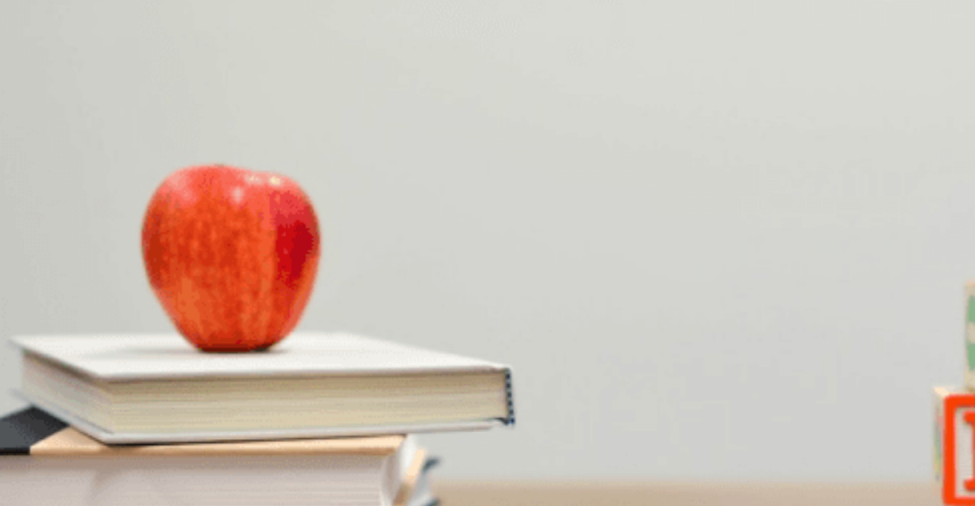
scroll to position [762, 0]
click at [185, 416] on button "D No" at bounding box center [177, 429] width 16 height 26
click at [118, 391] on button "C A sweater" at bounding box center [94, 404] width 48 height 26
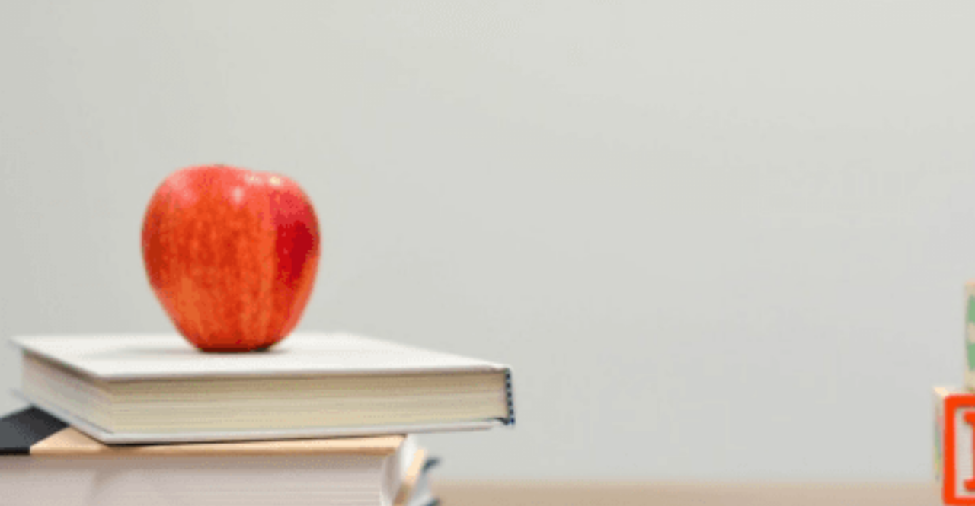
click at [164, 327] on button "C Store credit" at bounding box center [136, 340] width 55 height 26
click at [842, 58] on div "Placement Test Listening Continue Continue Question 1 Why is she returning it? …" at bounding box center [487, 253] width 975 height 506
click at [43, 78] on button "Continue" at bounding box center [21, 106] width 43 height 57
drag, startPoint x: 337, startPoint y: 412, endPoint x: 380, endPoint y: 408, distance: 43.6
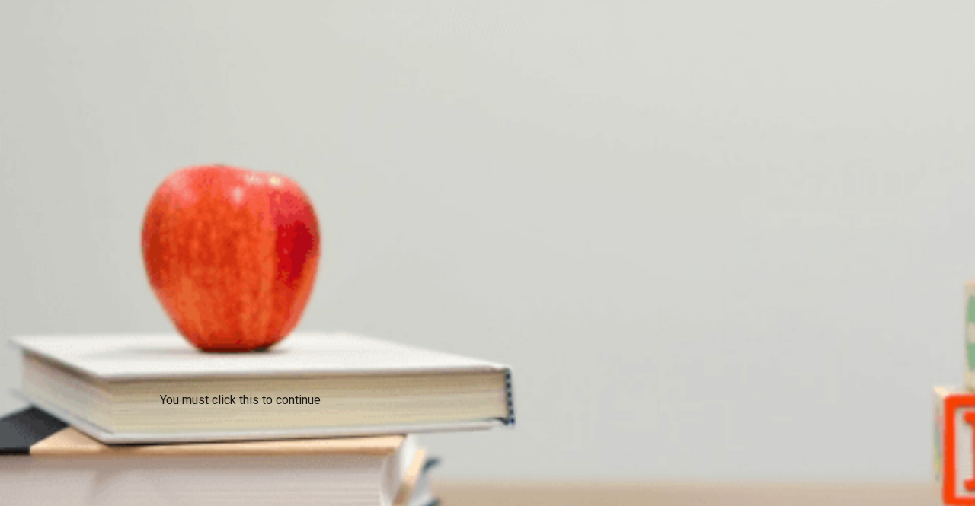
drag, startPoint x: 334, startPoint y: 348, endPoint x: 376, endPoint y: 364, distance: 45.5
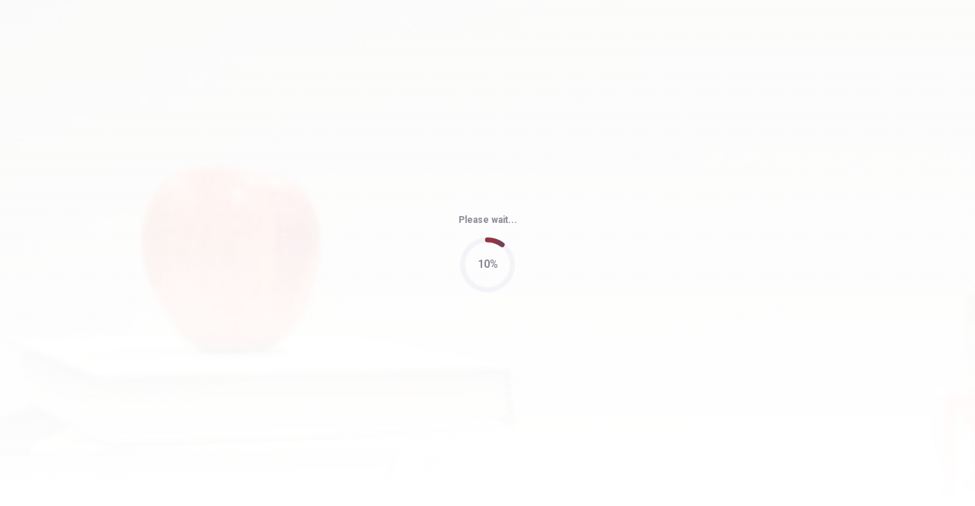
type input "57"
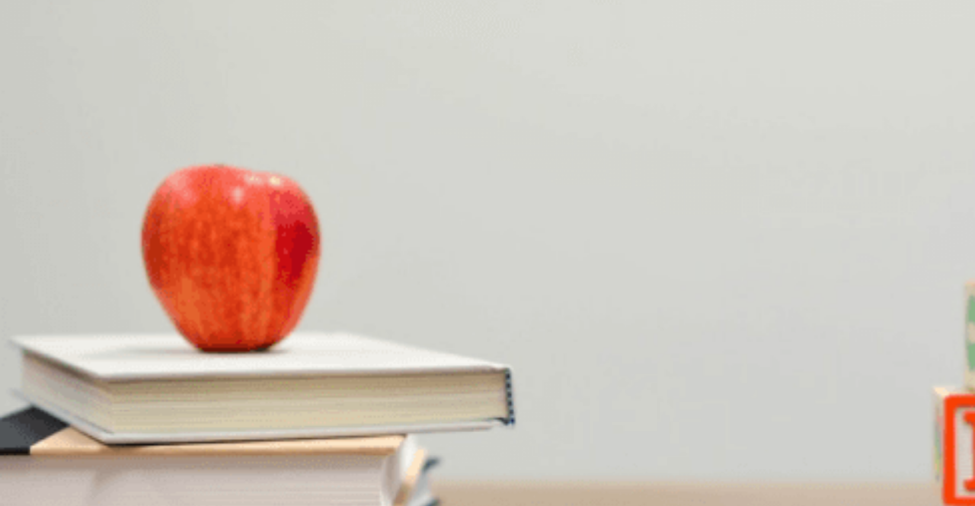
scroll to position [76, 0]
click at [375, 481] on span "For a quiz [DATE]" at bounding box center [335, 486] width 80 height 11
click at [327, 429] on span "At the library" at bounding box center [298, 434] width 57 height 11
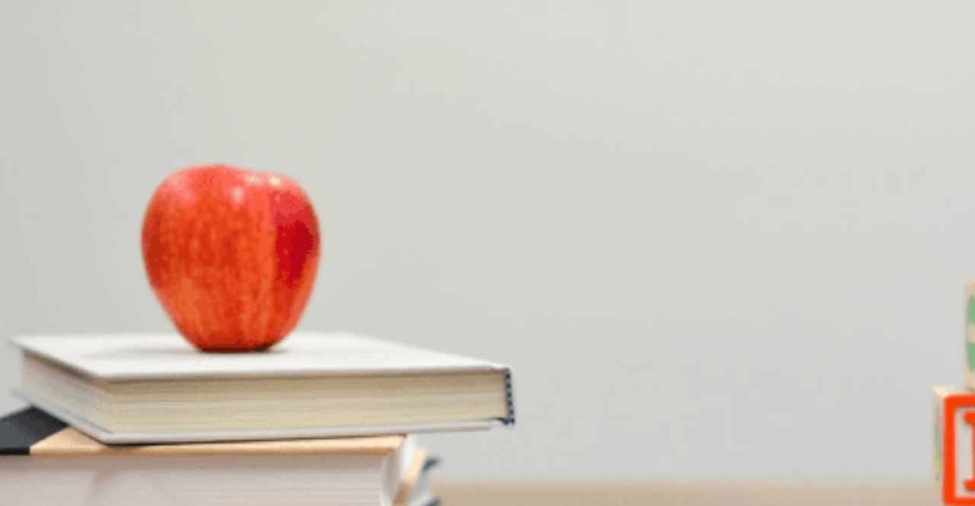
click at [97, 365] on span "10 a.m." at bounding box center [81, 370] width 34 height 11
click at [106, 493] on span "For a few hours" at bounding box center [70, 498] width 71 height 11
click at [158, 312] on span "The woman" at bounding box center [130, 306] width 53 height 11
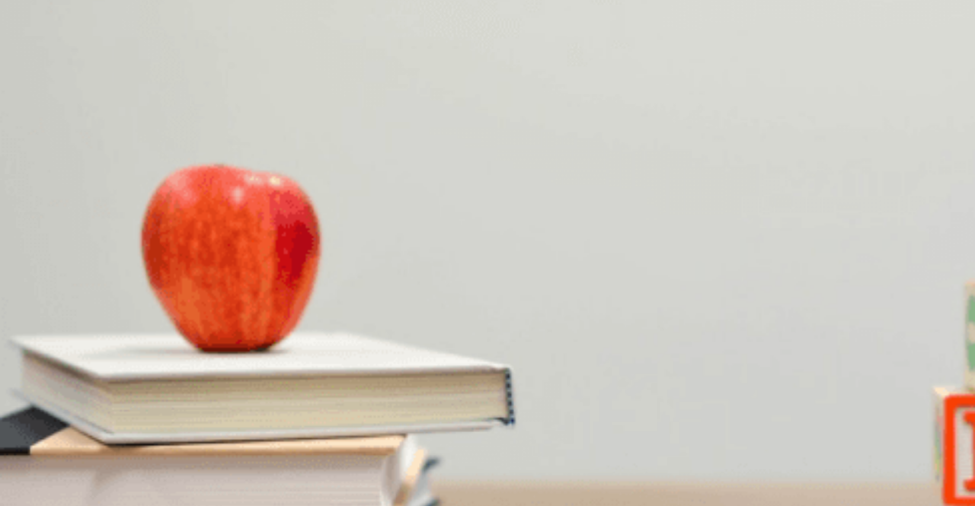
scroll to position [1410, 0]
click at [292, 375] on span "For an upcoming exam" at bounding box center [240, 380] width 104 height 11
click at [43, 78] on button "Continue" at bounding box center [21, 106] width 43 height 57
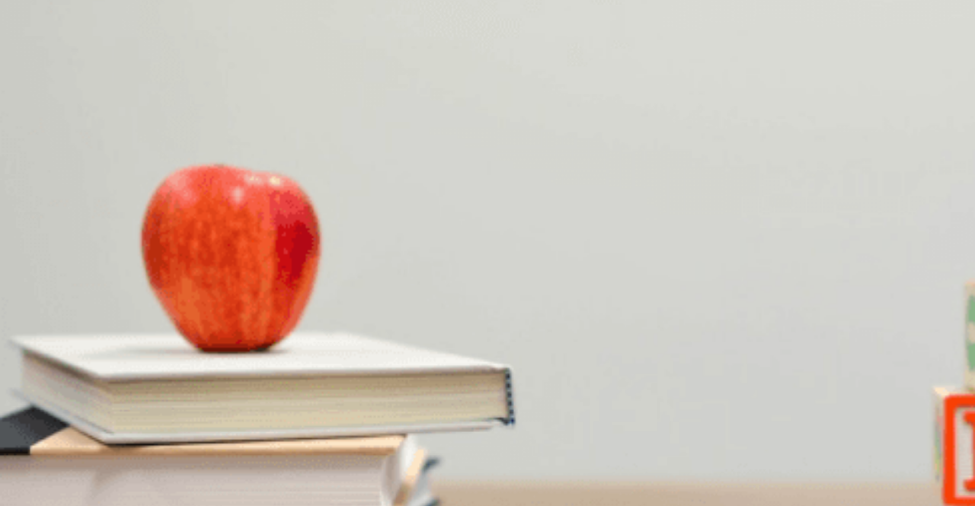
scroll to position [61, 0]
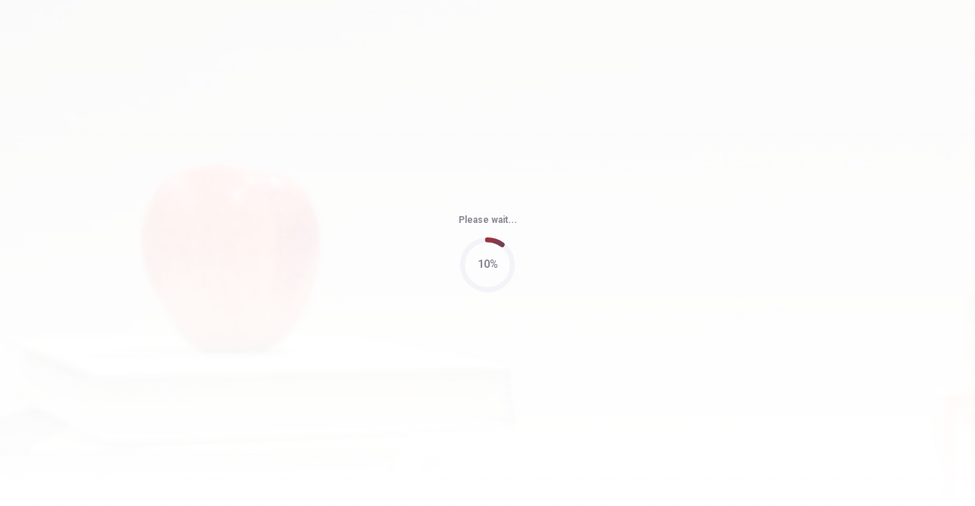
type input "52"
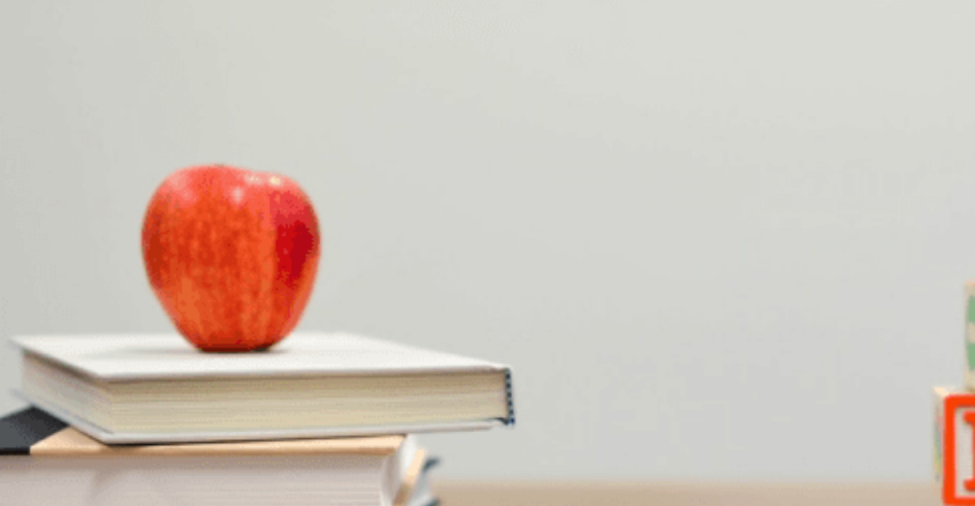
scroll to position [1029, 0]
click at [53, 327] on button "A More focus" at bounding box center [26, 340] width 53 height 26
click at [195, 404] on span "Confident" at bounding box center [173, 409] width 43 height 11
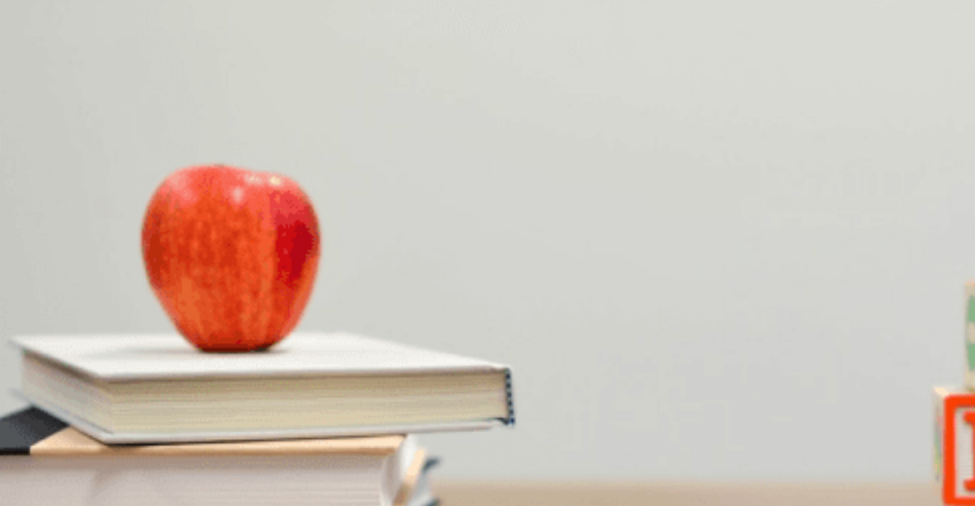
drag, startPoint x: 516, startPoint y: 254, endPoint x: 522, endPoint y: 238, distance: 16.4
click at [177, 276] on span "Work fewer hours" at bounding box center [137, 281] width 79 height 11
click at [120, 184] on span "If they need more supplies" at bounding box center [61, 189] width 119 height 11
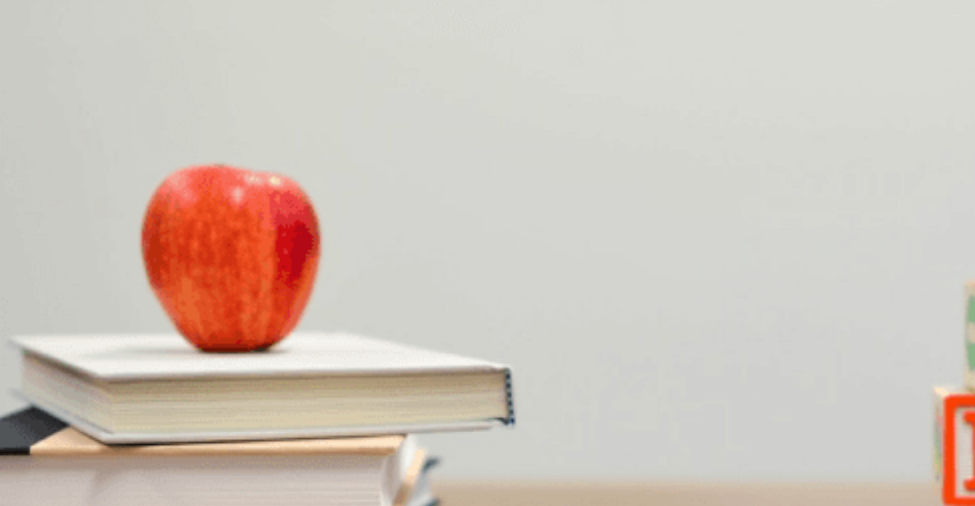
drag, startPoint x: 538, startPoint y: 385, endPoint x: 506, endPoint y: 374, distance: 33.7
click at [396, 314] on button "D By working overtime" at bounding box center [349, 301] width 94 height 26
click at [43, 78] on button "Continue" at bounding box center [21, 106] width 43 height 57
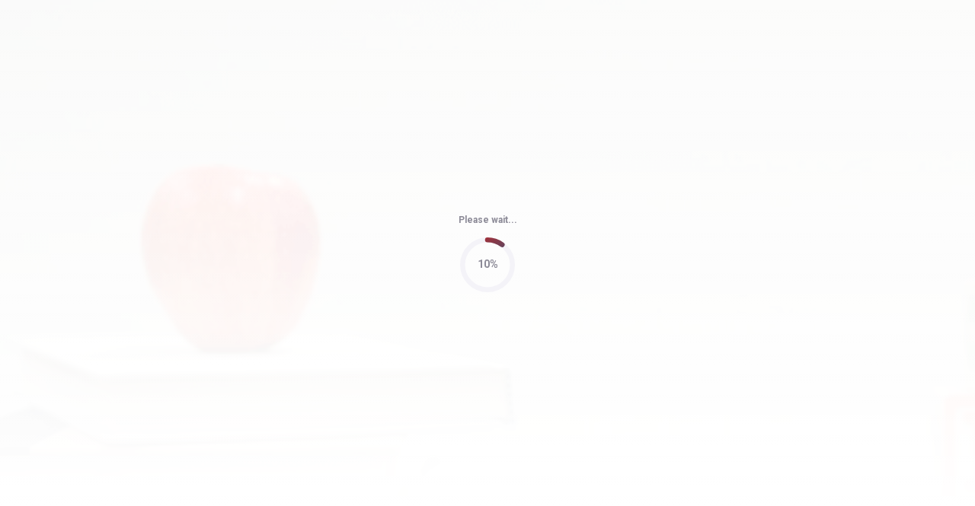
type input "70"
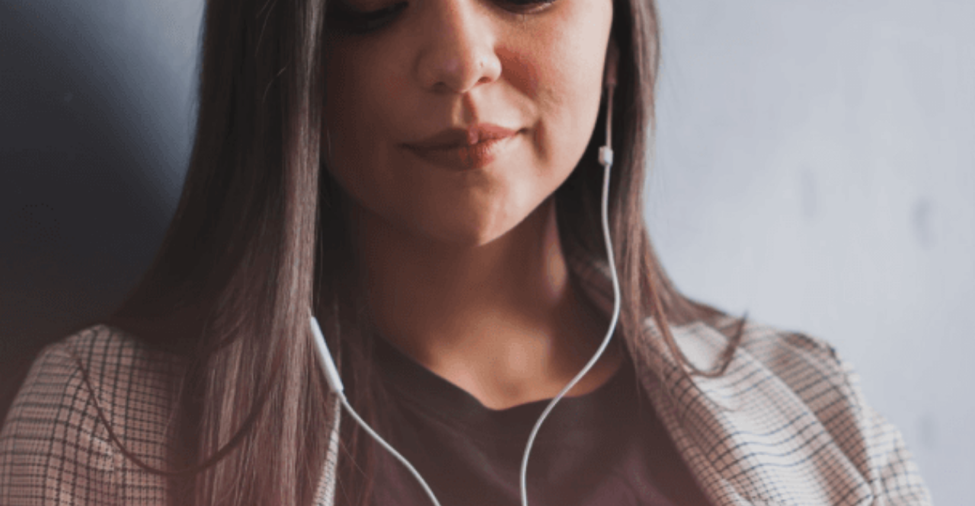
scroll to position [152, 0]
click at [43, 78] on button "Continue" at bounding box center [21, 106] width 43 height 57
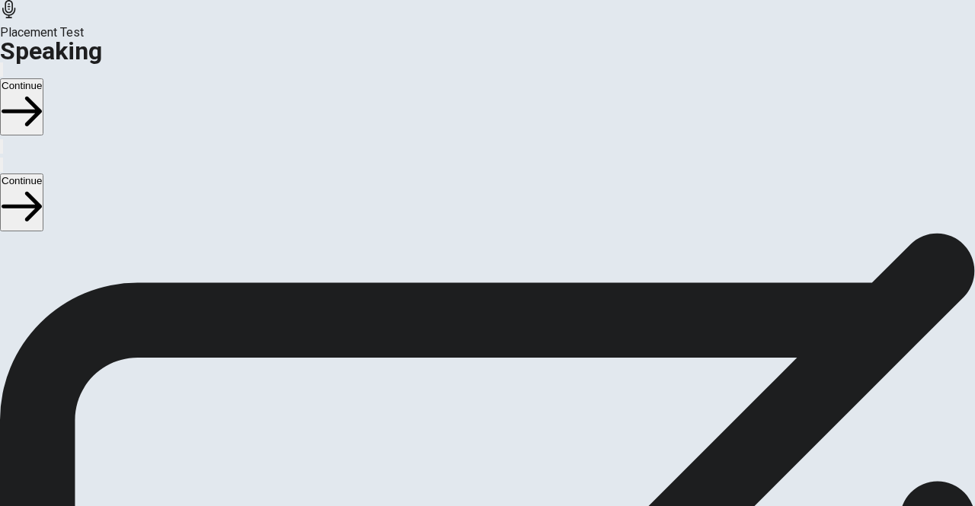
click at [485, 397] on icon "Play Audio" at bounding box center [478, 406] width 14 height 18
click at [466, 397] on icon "Record Again" at bounding box center [466, 397] width 0 height 0
click at [515, 500] on span "Stop Recording" at bounding box center [488, 516] width 54 height 33
click at [469, 397] on icon "Play Audio" at bounding box center [469, 397] width 0 height 0
click at [466, 397] on icon "Record Again" at bounding box center [466, 397] width 0 height 0
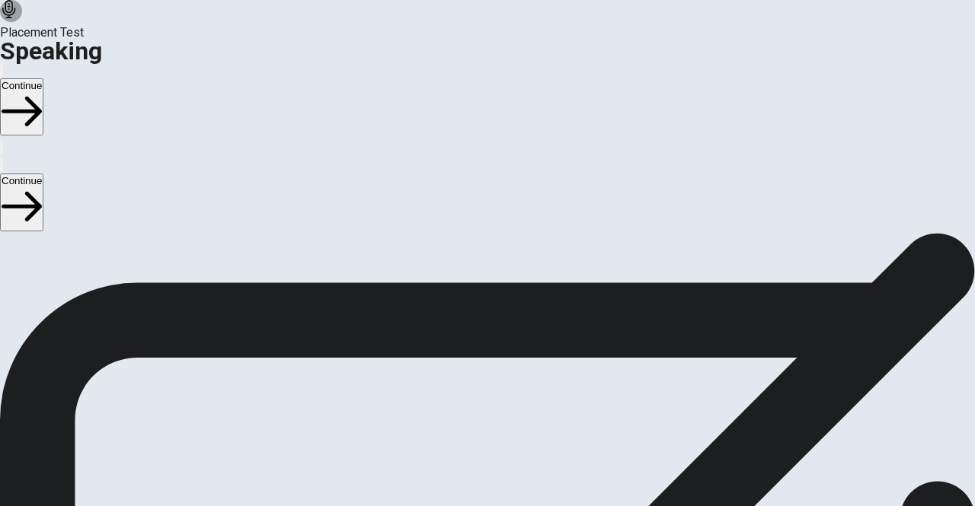
click at [471, 386] on button "Play Audio" at bounding box center [469, 393] width 3 height 14
click at [43, 78] on button "Continue" at bounding box center [21, 106] width 43 height 57
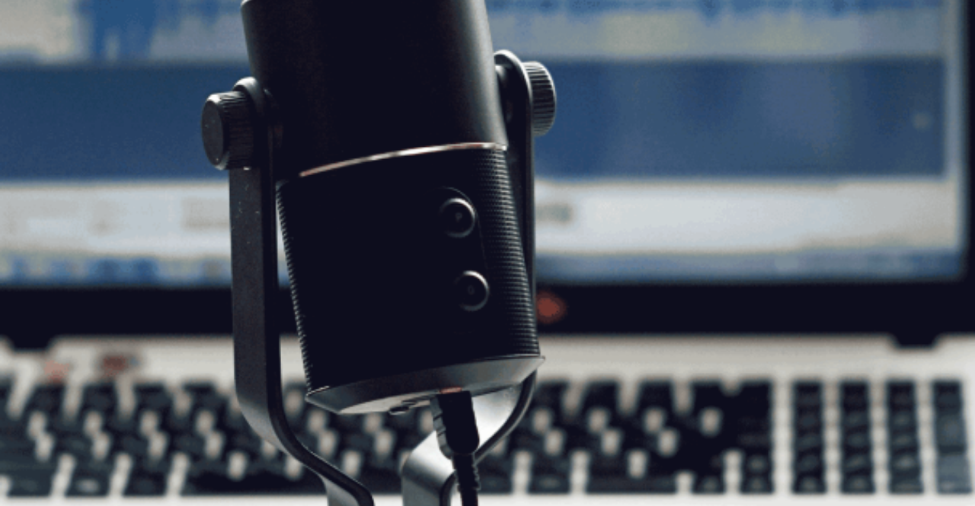
click at [43, 78] on button "Continue" at bounding box center [21, 106] width 43 height 57
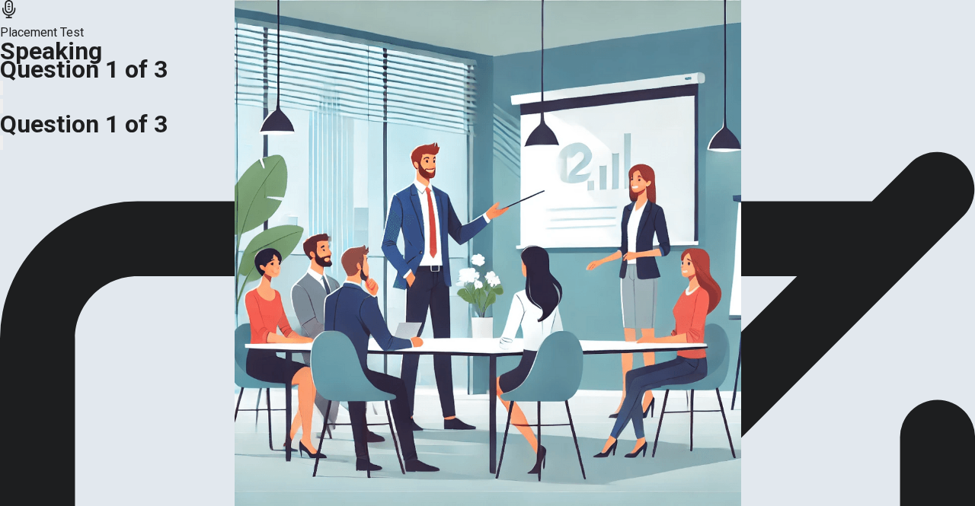
click at [666, 103] on div "Response Time" at bounding box center [487, 94] width 975 height 18
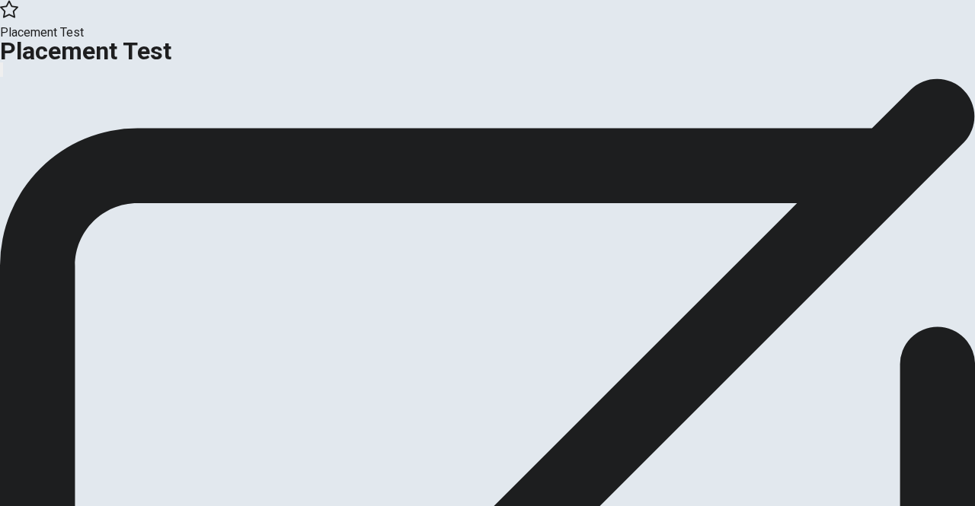
scroll to position [0, 0]
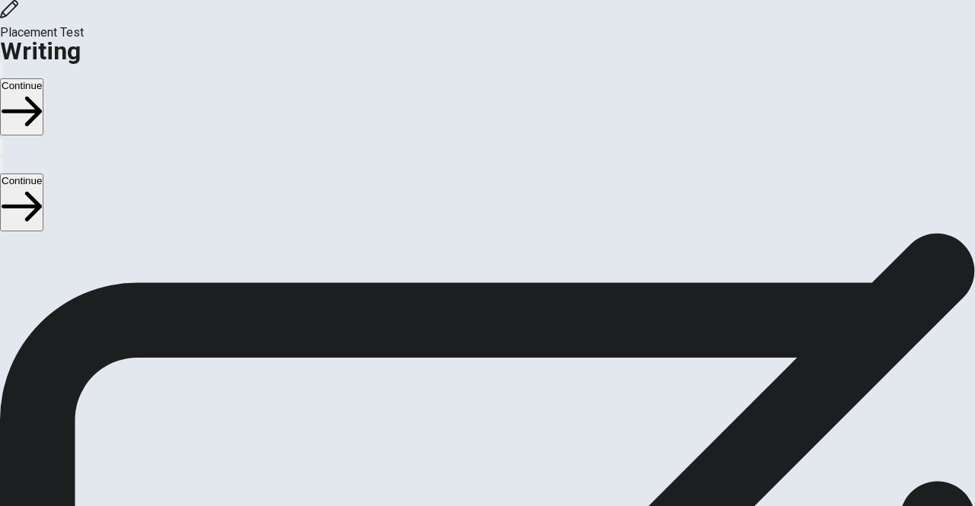
click at [43, 78] on button "Continue" at bounding box center [21, 106] width 43 height 57
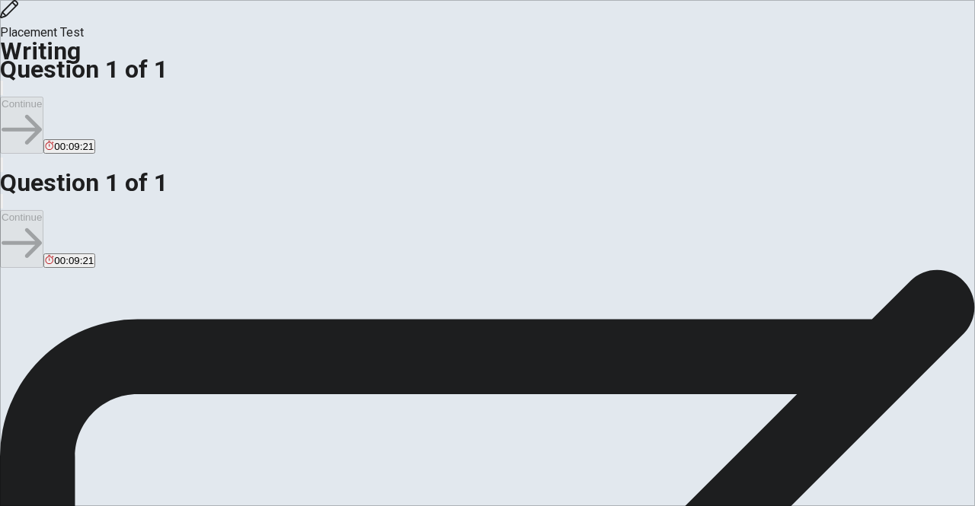
type textarea "ㄙ"
type textarea "O"
type textarea "I"
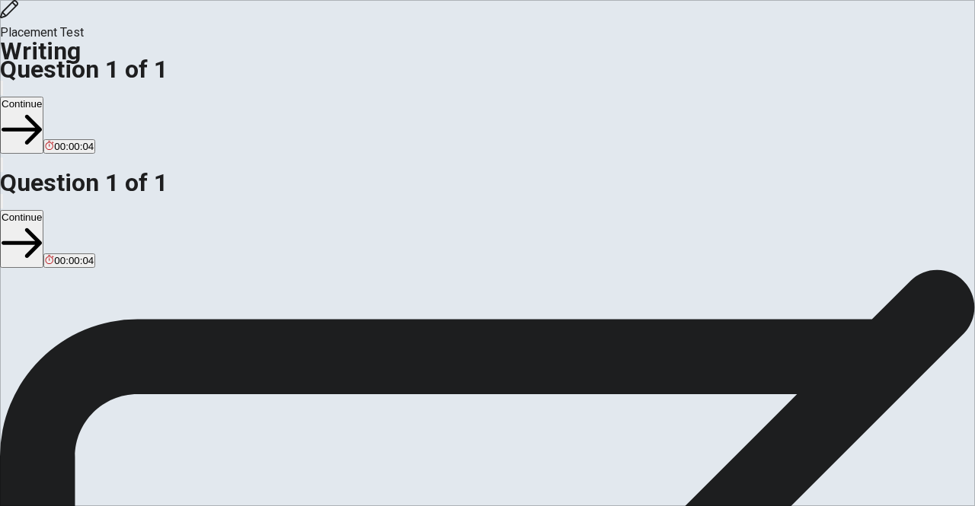
type textarea "Next mouth, I be going to [GEOGRAPHIC_DATA] with my friends.I am excited every …"
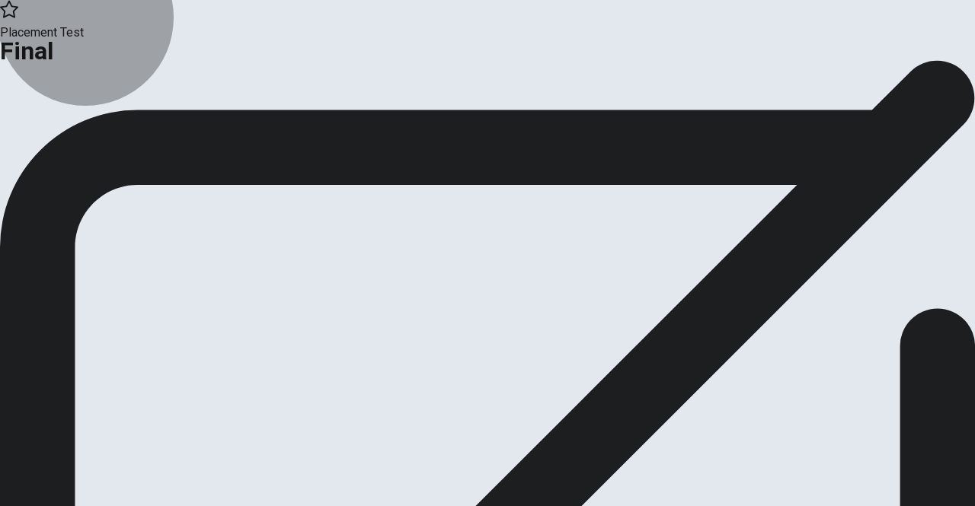
click at [63, 129] on icon "button" at bounding box center [55, 124] width 15 height 9
